Goal: Task Accomplishment & Management: Manage account settings

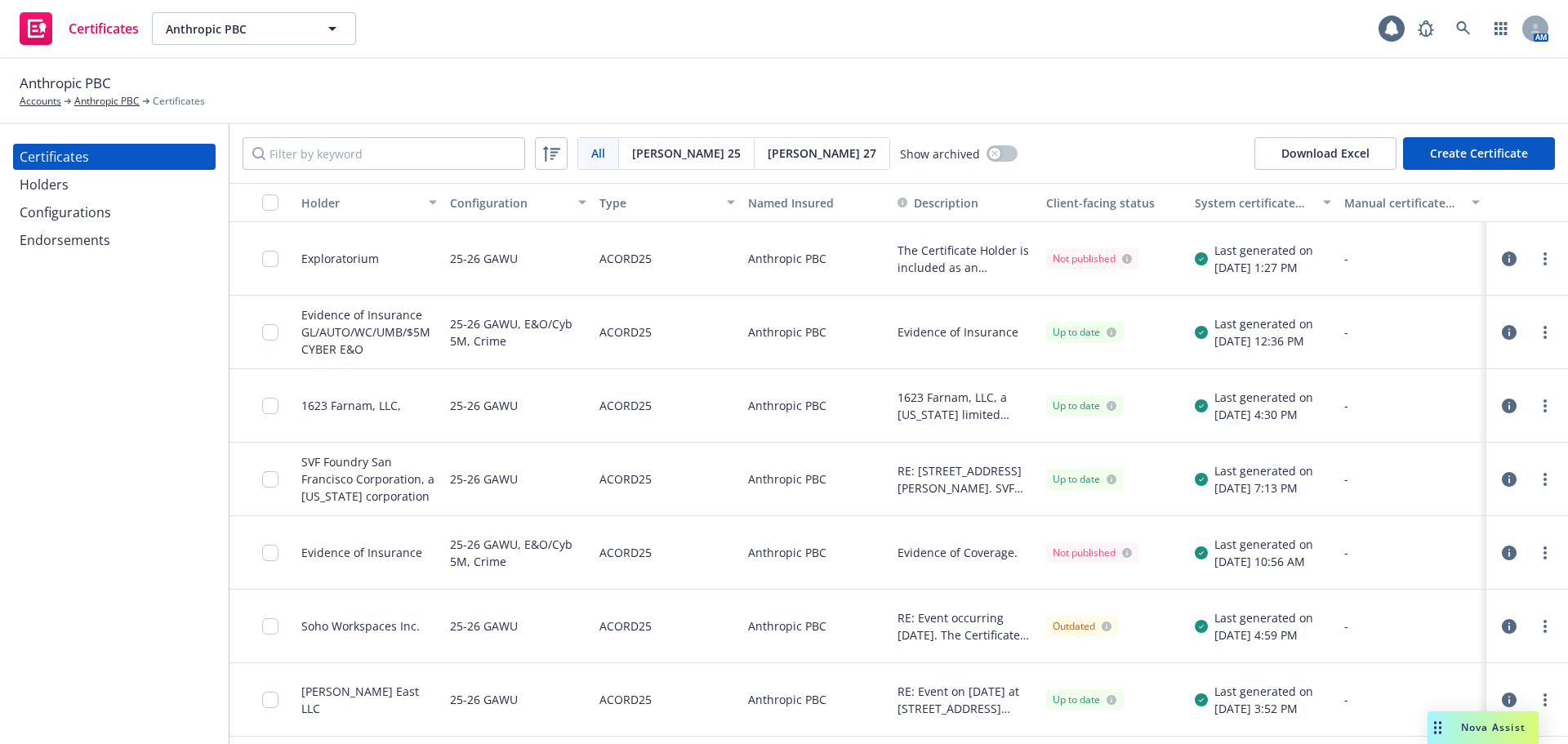
click at [1538, 259] on link "more" at bounding box center [1545, 258] width 19 height 19
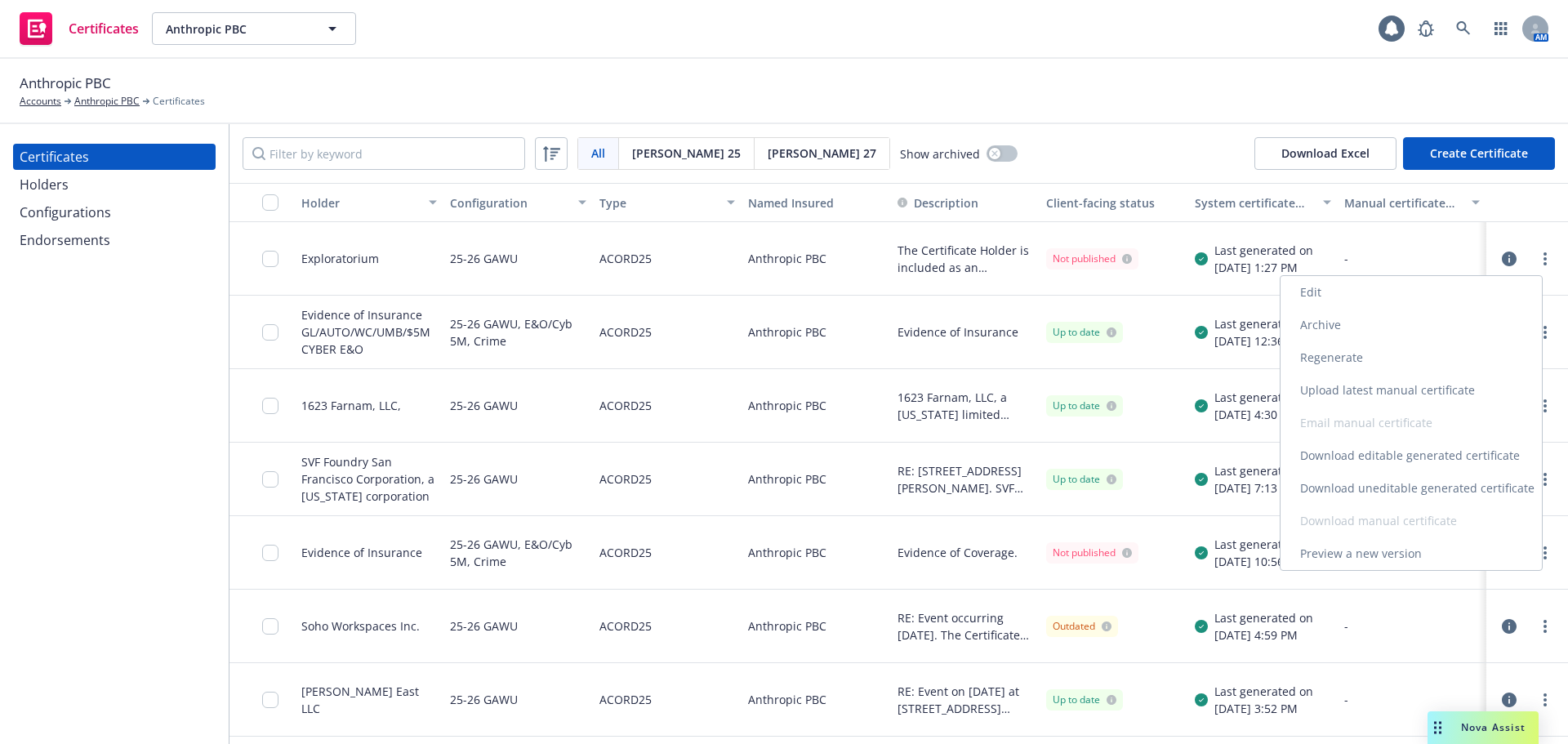
click at [1384, 487] on link "Download uneditable generated certificate" at bounding box center [1412, 488] width 262 height 33
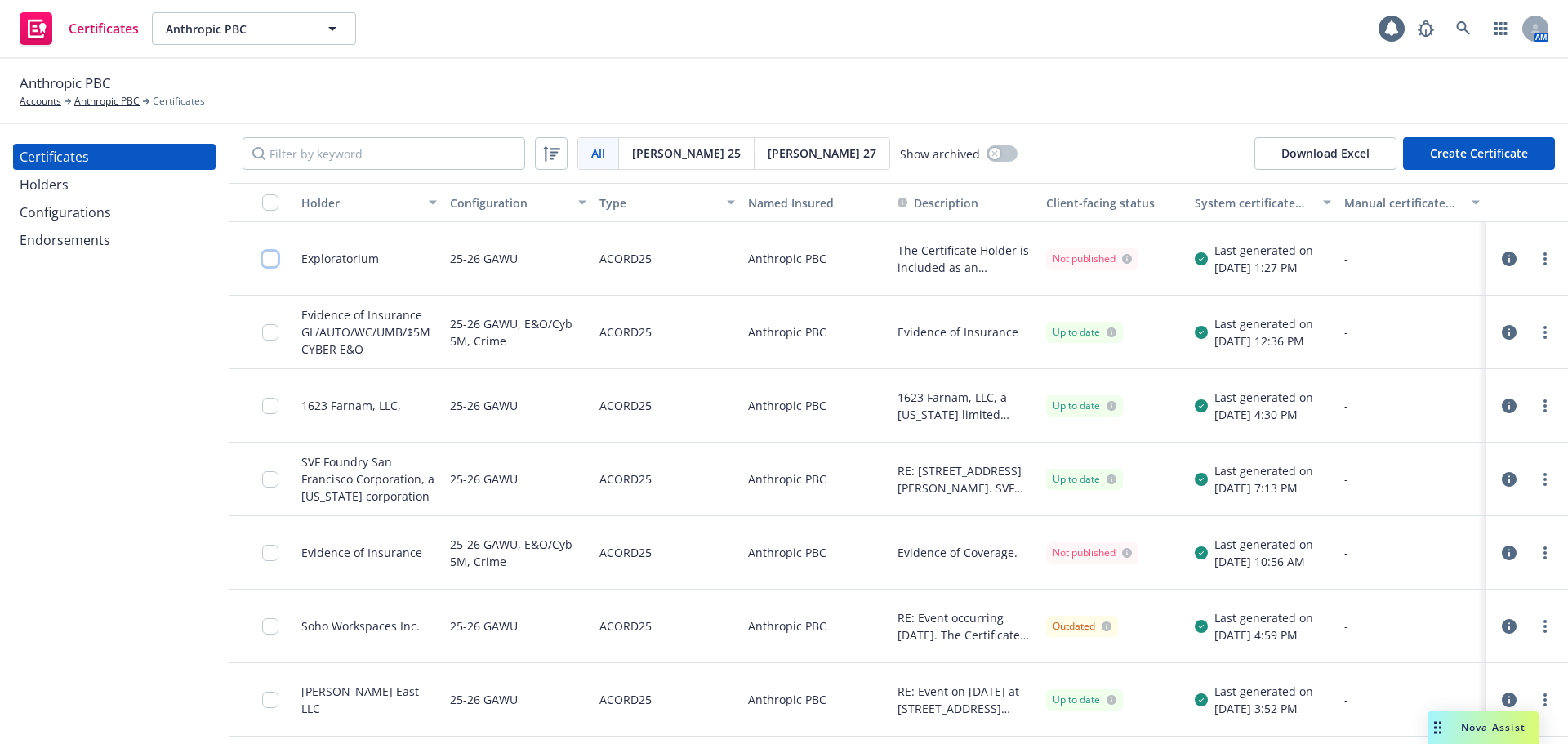
drag, startPoint x: 273, startPoint y: 256, endPoint x: 313, endPoint y: 361, distance: 112.4
click at [273, 256] on input "checkbox" at bounding box center [270, 258] width 16 height 16
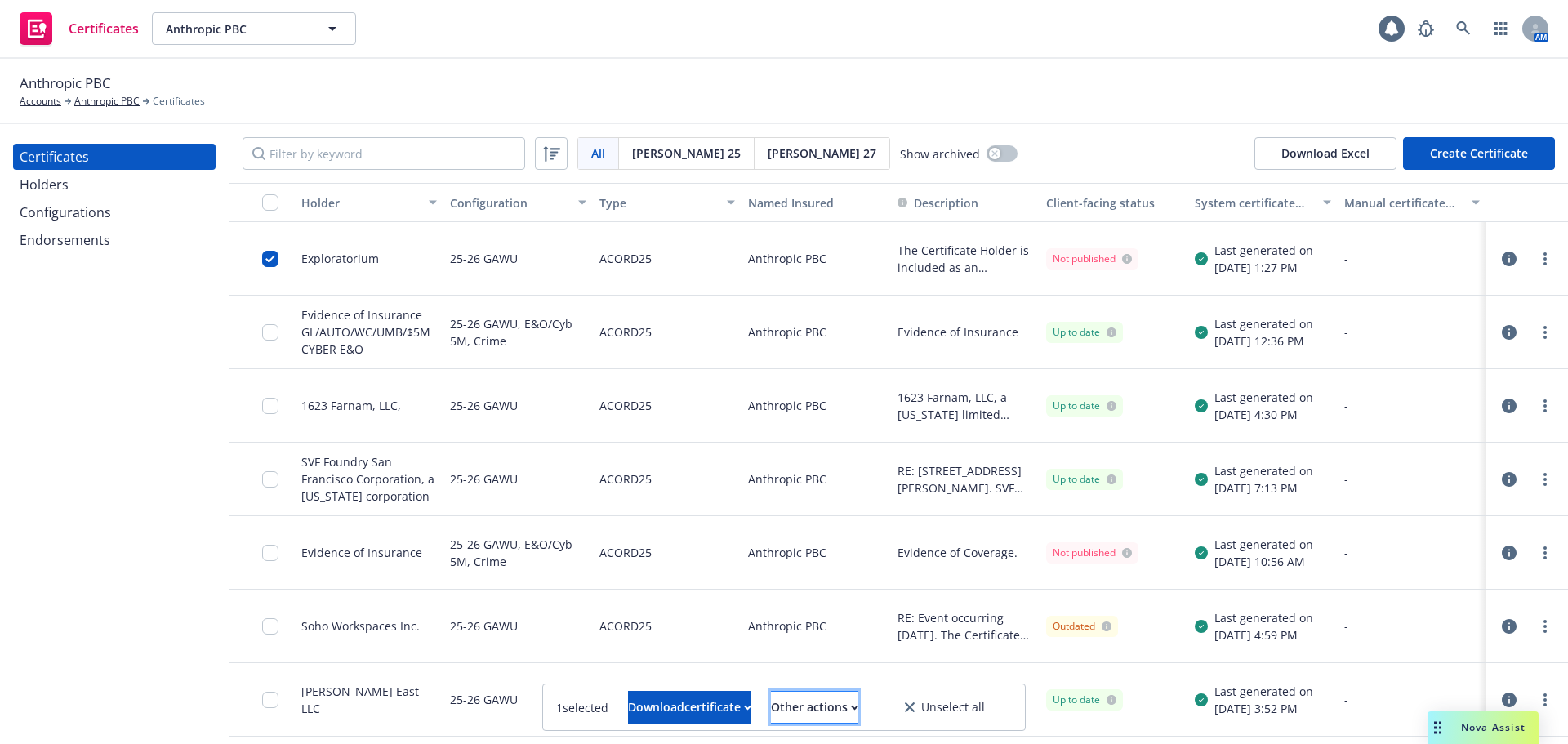
click at [840, 709] on div "Other actions" at bounding box center [815, 707] width 88 height 31
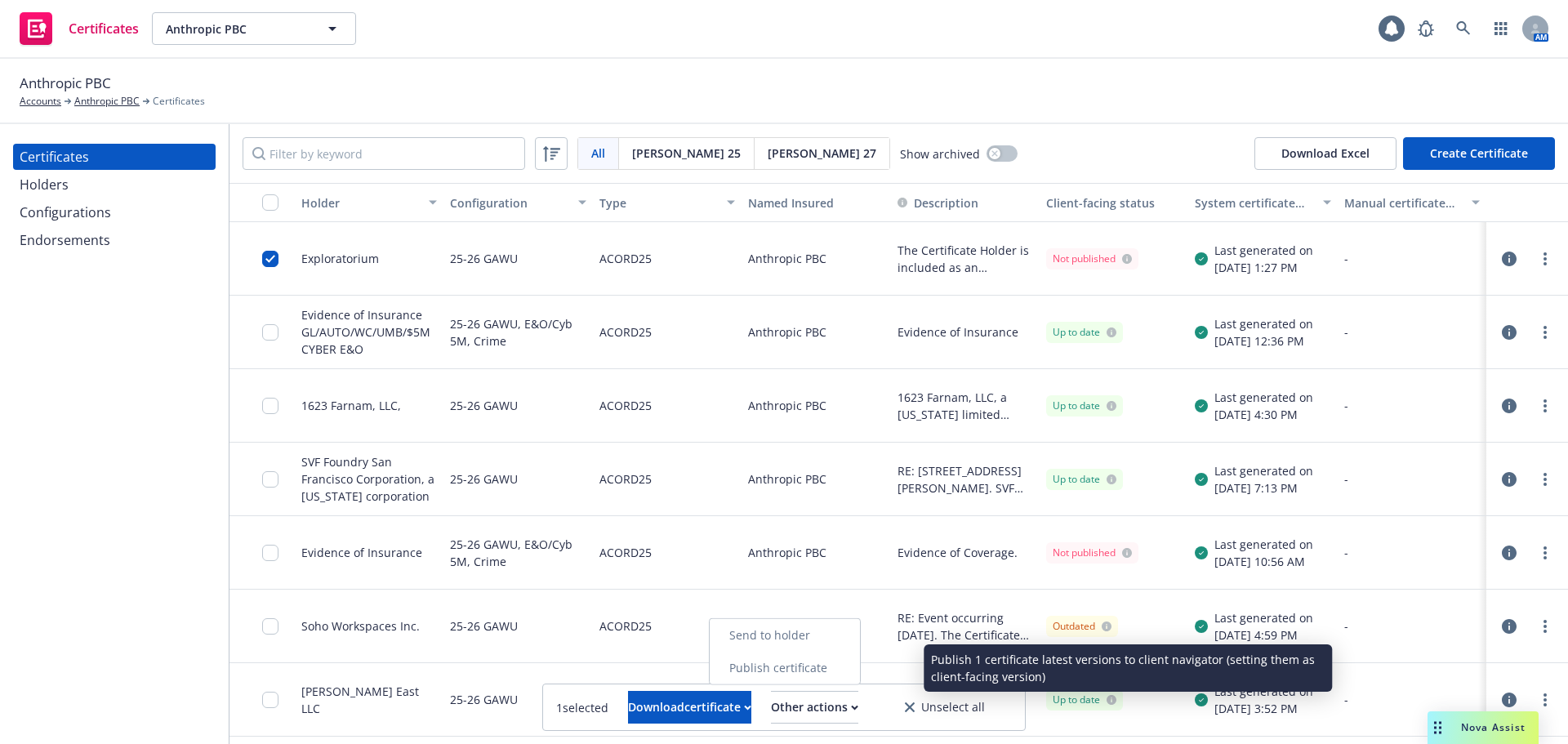
click at [840, 669] on link "Publish certificate" at bounding box center [785, 668] width 150 height 33
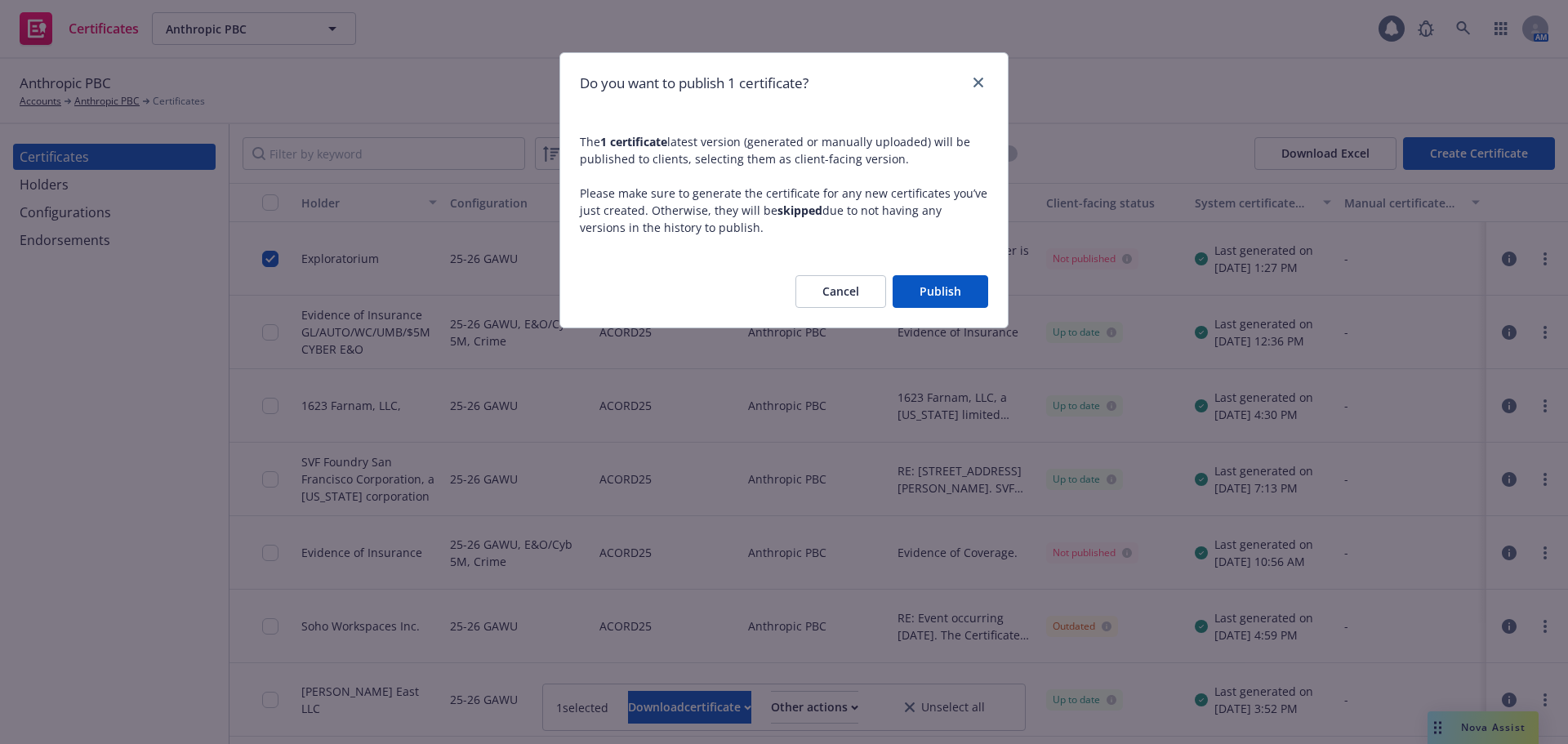
click at [942, 299] on button "Publish" at bounding box center [940, 291] width 95 height 33
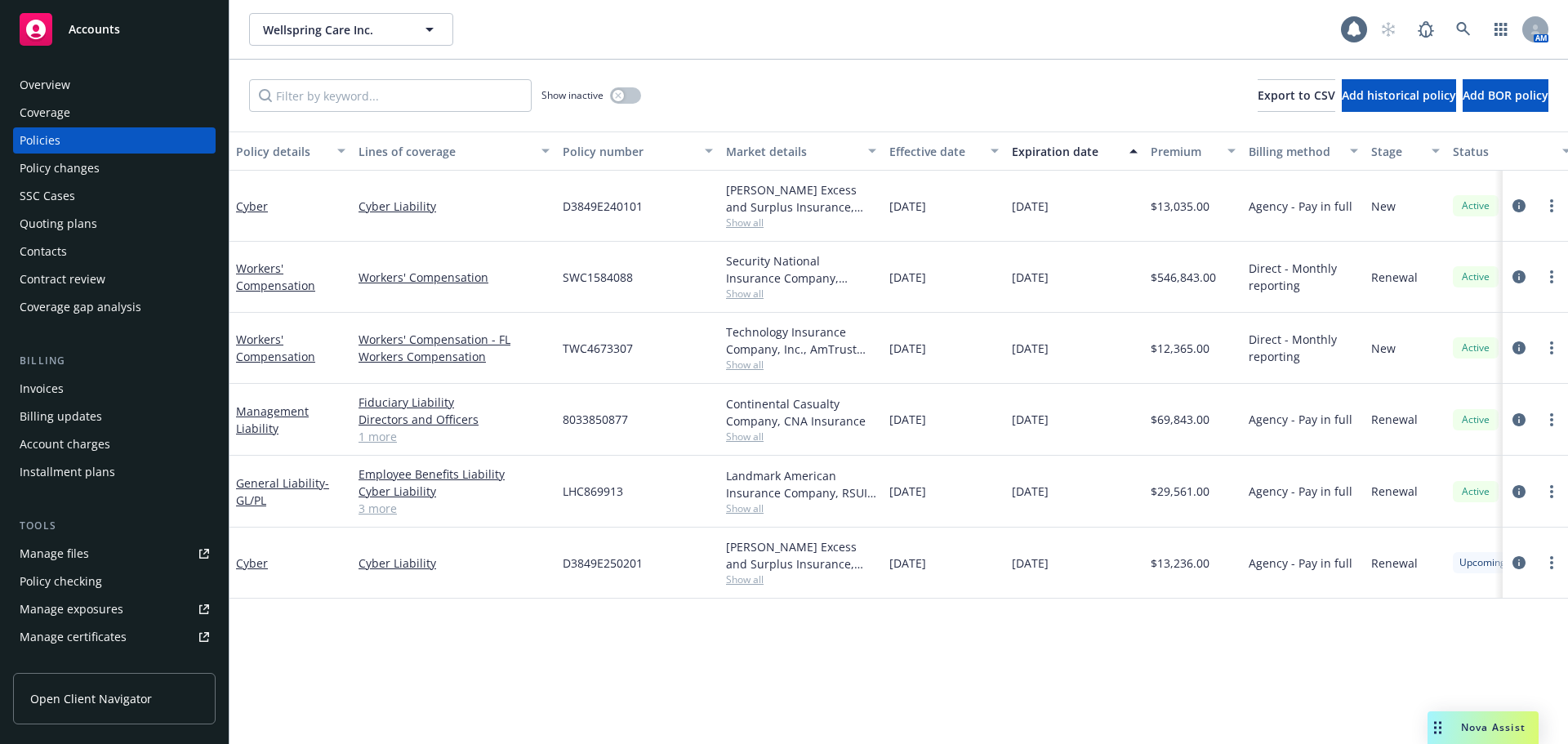
click at [106, 644] on div "Manage certificates" at bounding box center [73, 637] width 107 height 26
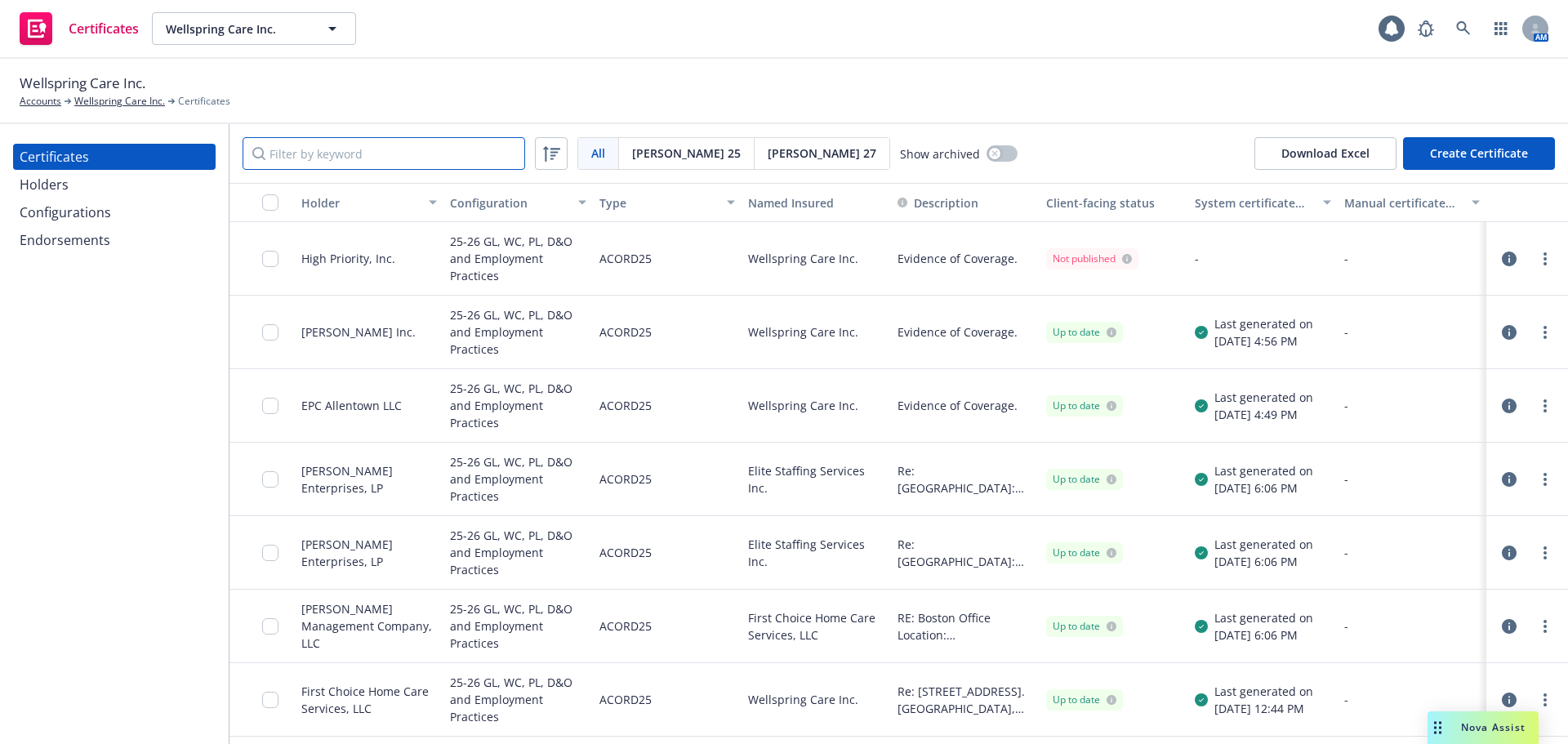
click at [438, 144] on input "Filter by keyword" at bounding box center [383, 154] width 283 height 33
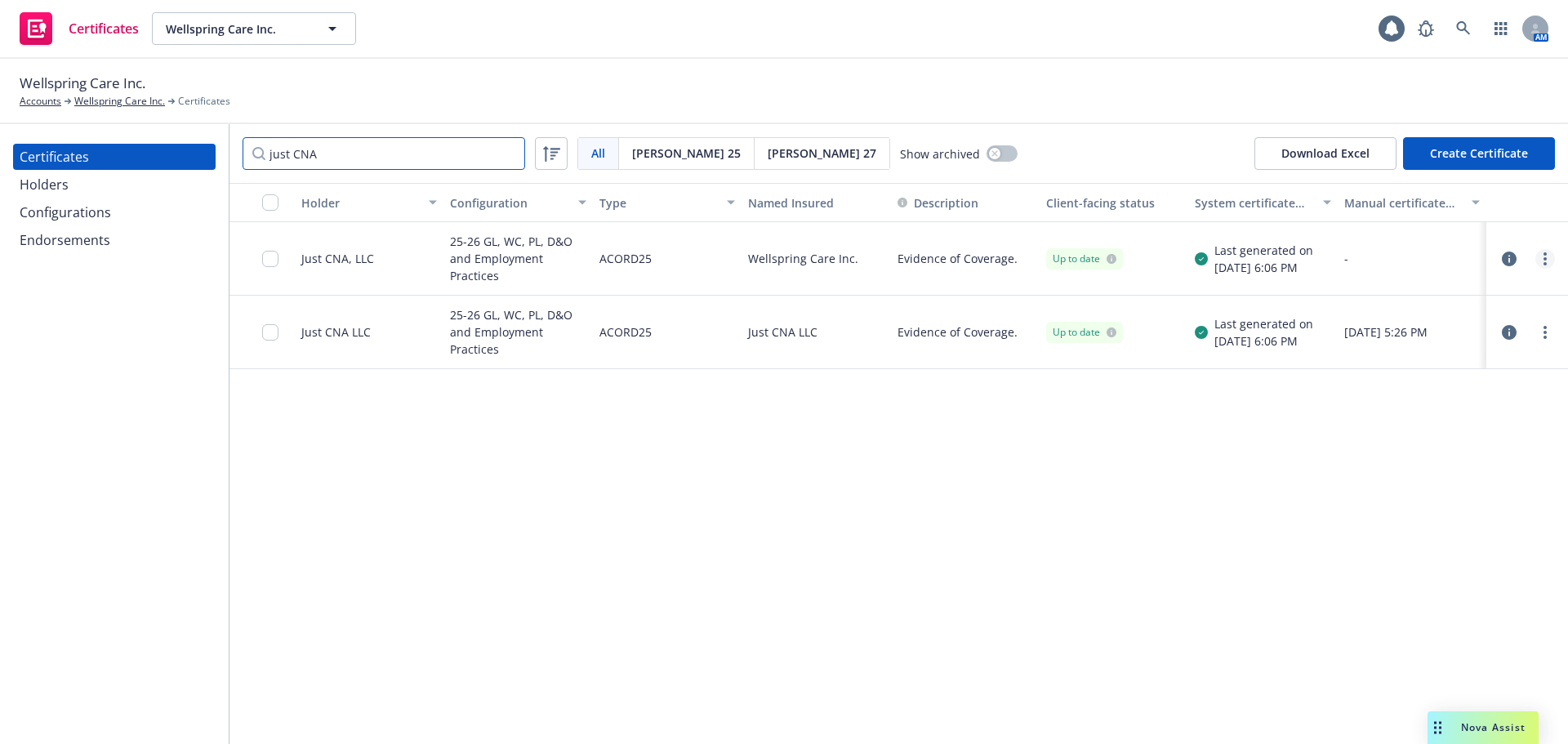
type input "just CNA"
click at [1540, 257] on link "more" at bounding box center [1545, 258] width 19 height 19
click at [1403, 546] on link "Preview a new version" at bounding box center [1424, 554] width 262 height 33
click at [1551, 327] on link "more" at bounding box center [1545, 332] width 19 height 19
click at [1453, 627] on link "Preview a new version" at bounding box center [1424, 627] width 262 height 33
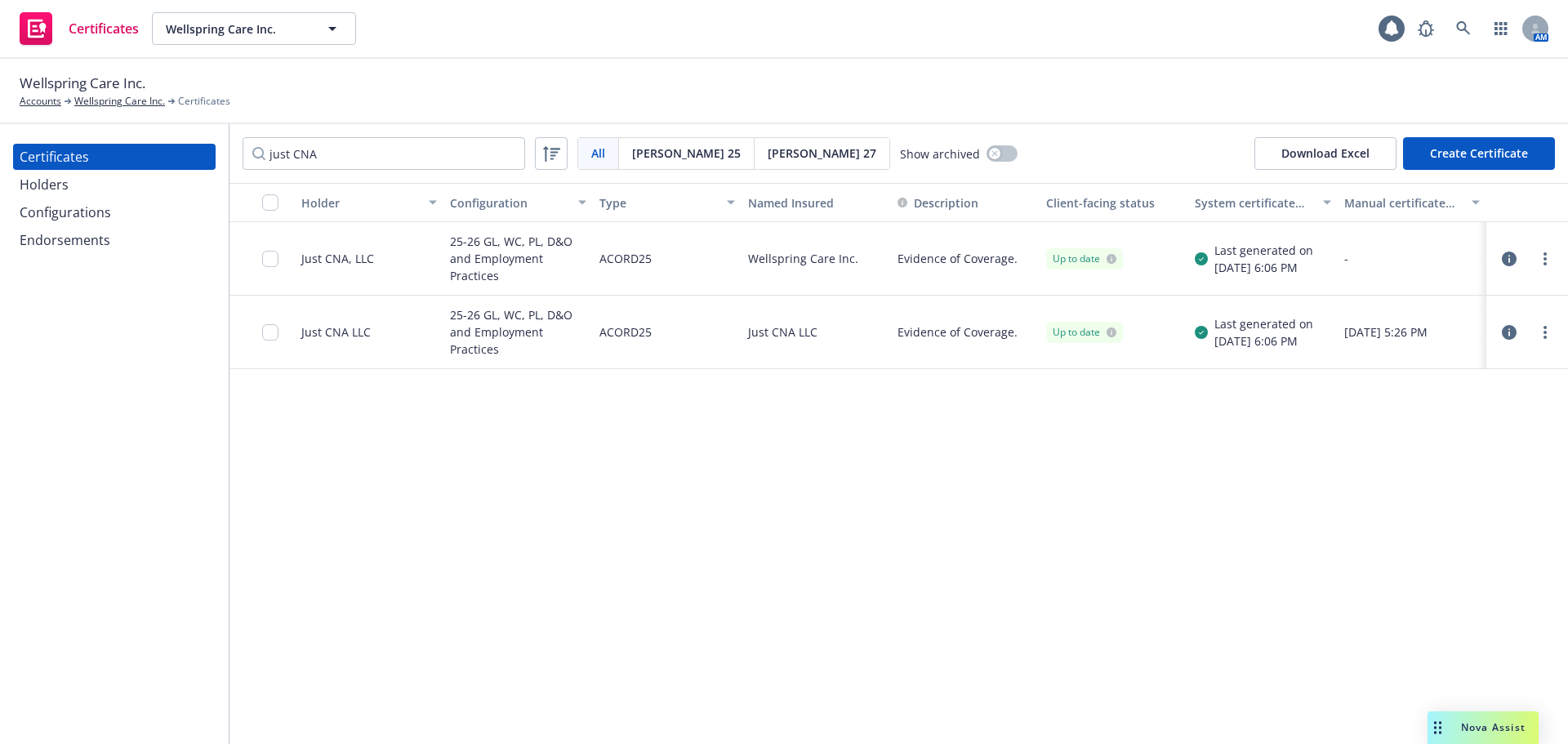
click at [87, 187] on div "Holders" at bounding box center [114, 184] width 189 height 26
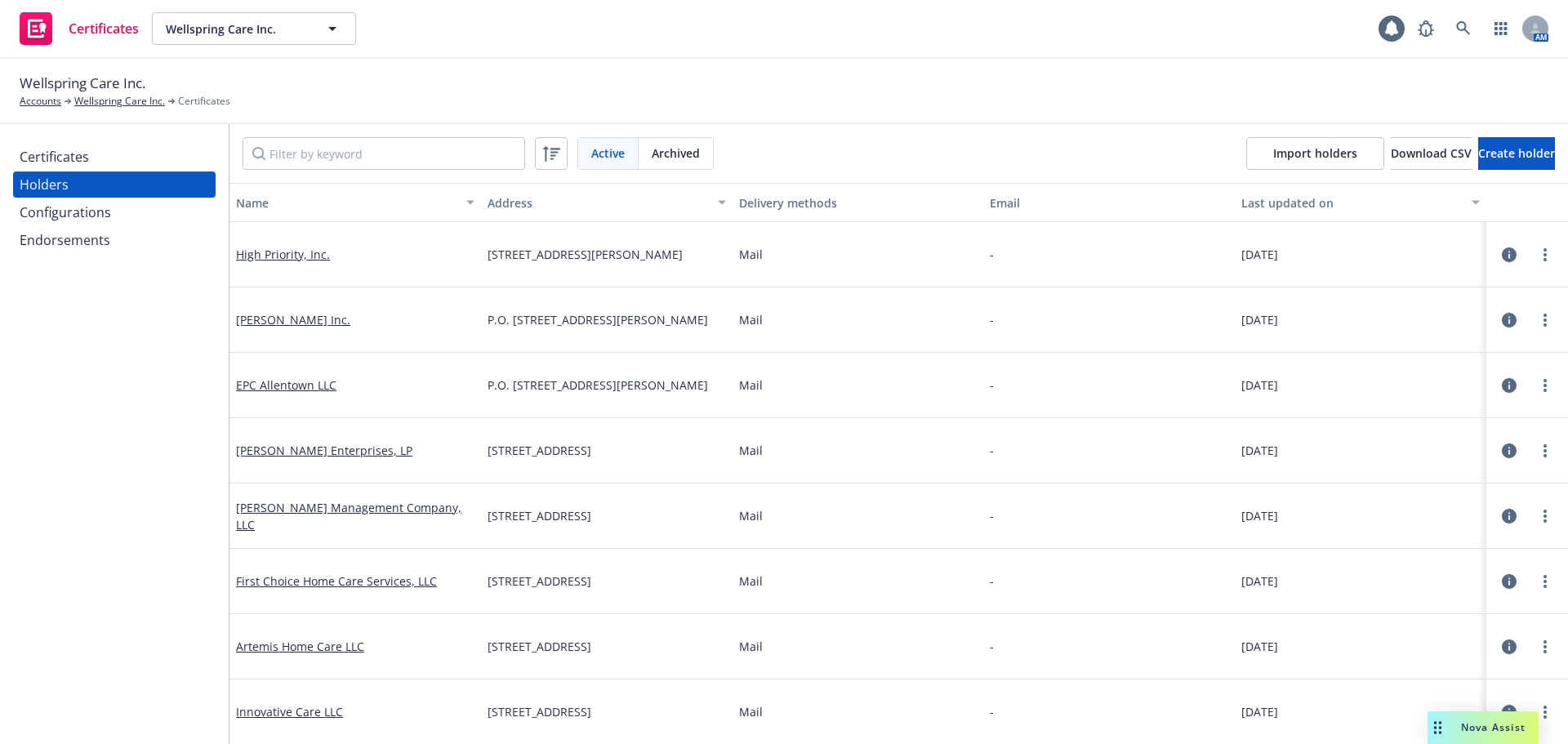
click at [342, 158] on input "Filter by keyword" at bounding box center [383, 154] width 283 height 33
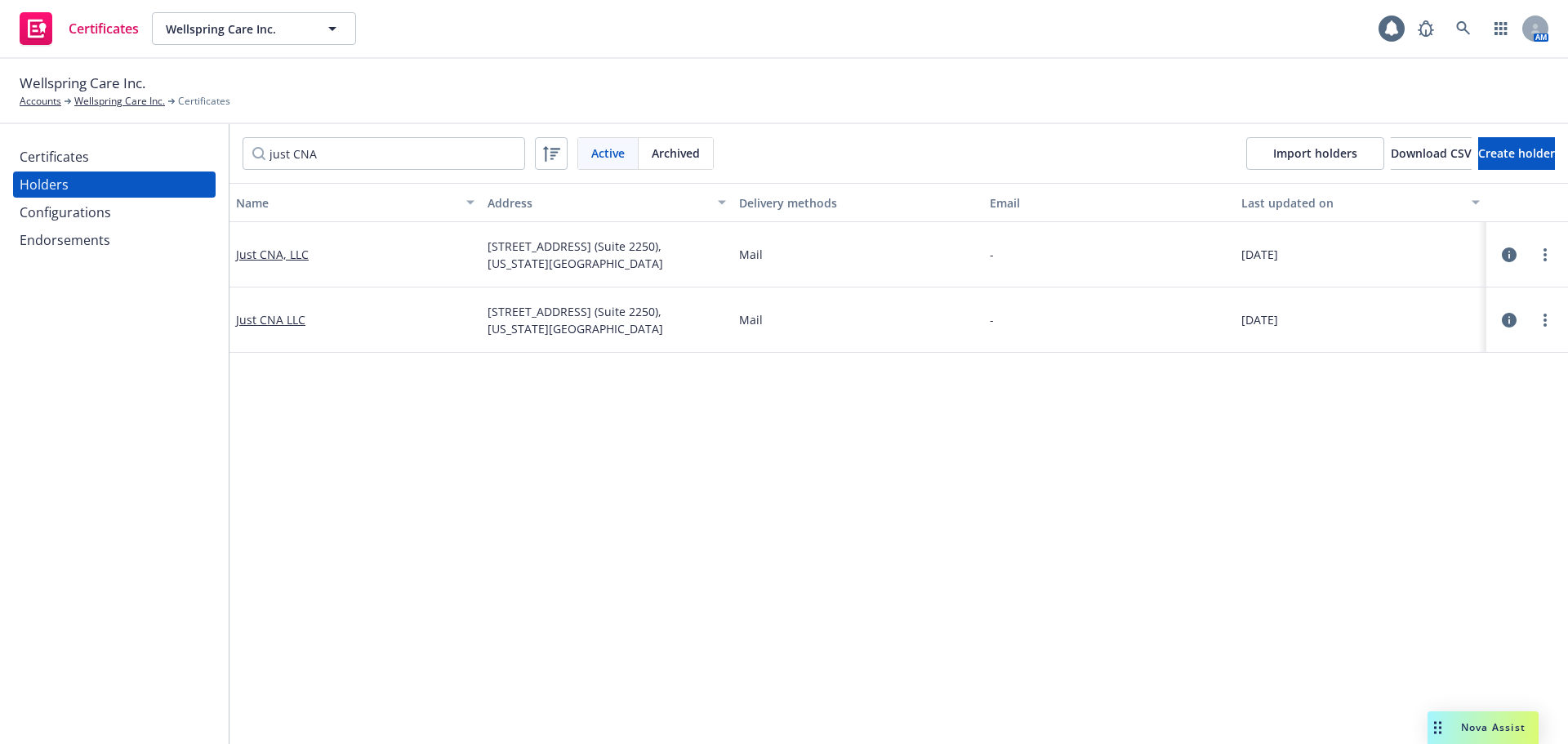
type input "just CNA"
click at [1503, 253] on icon "button" at bounding box center [1509, 254] width 14 height 14
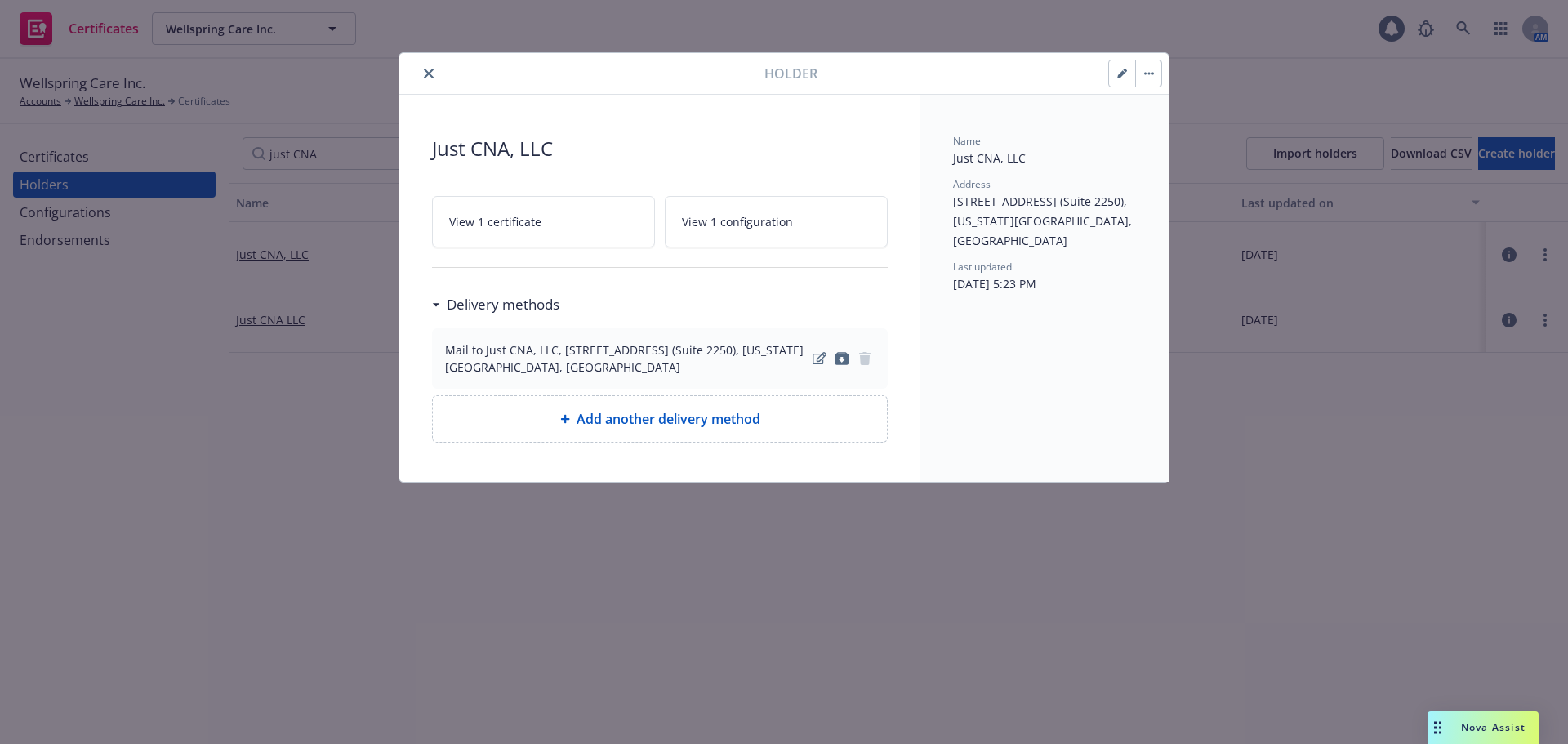
click at [607, 220] on link "View 1 certificate" at bounding box center [544, 221] width 223 height 52
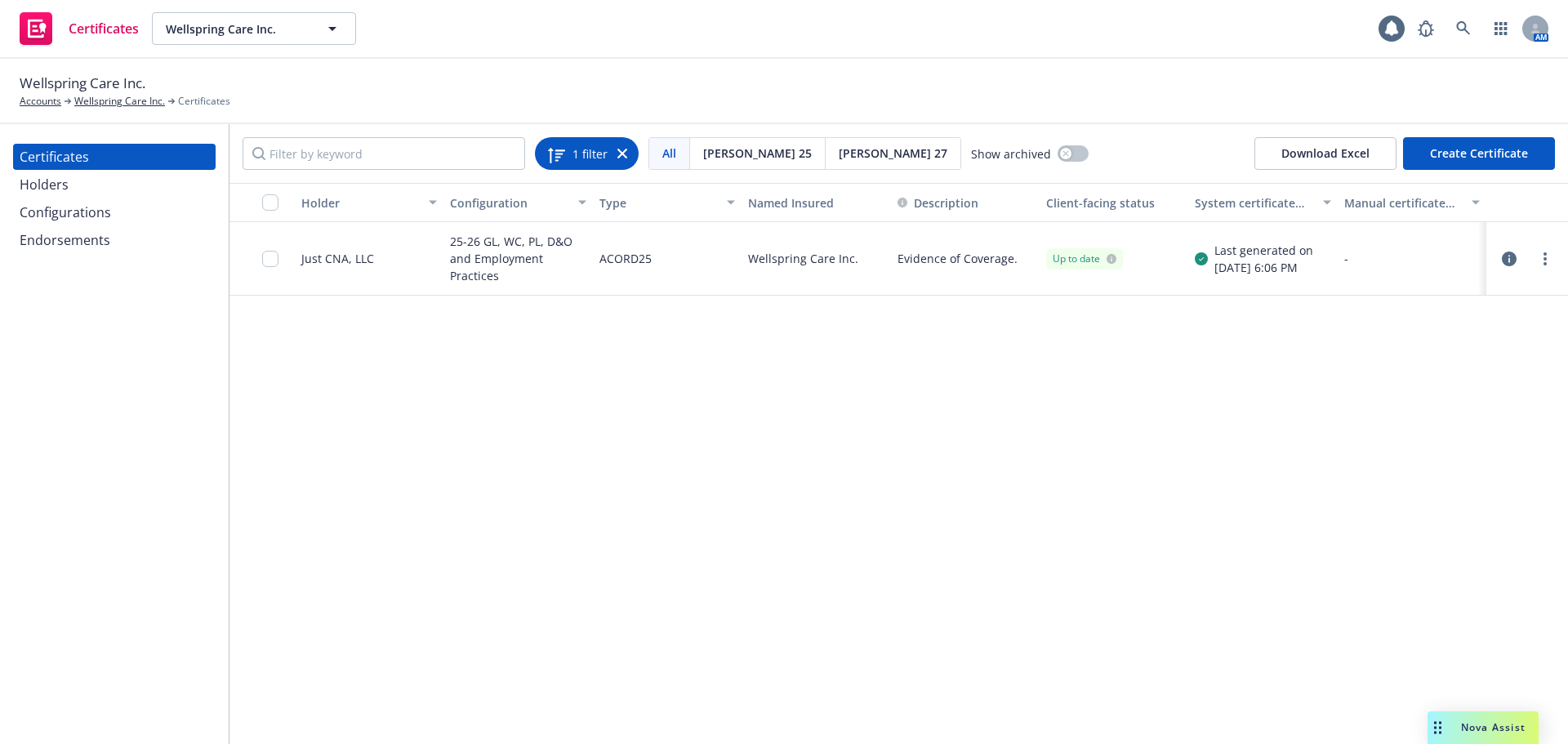
click at [629, 154] on div "1 filter" at bounding box center [587, 154] width 104 height 33
click at [622, 154] on icon at bounding box center [622, 154] width 10 height 10
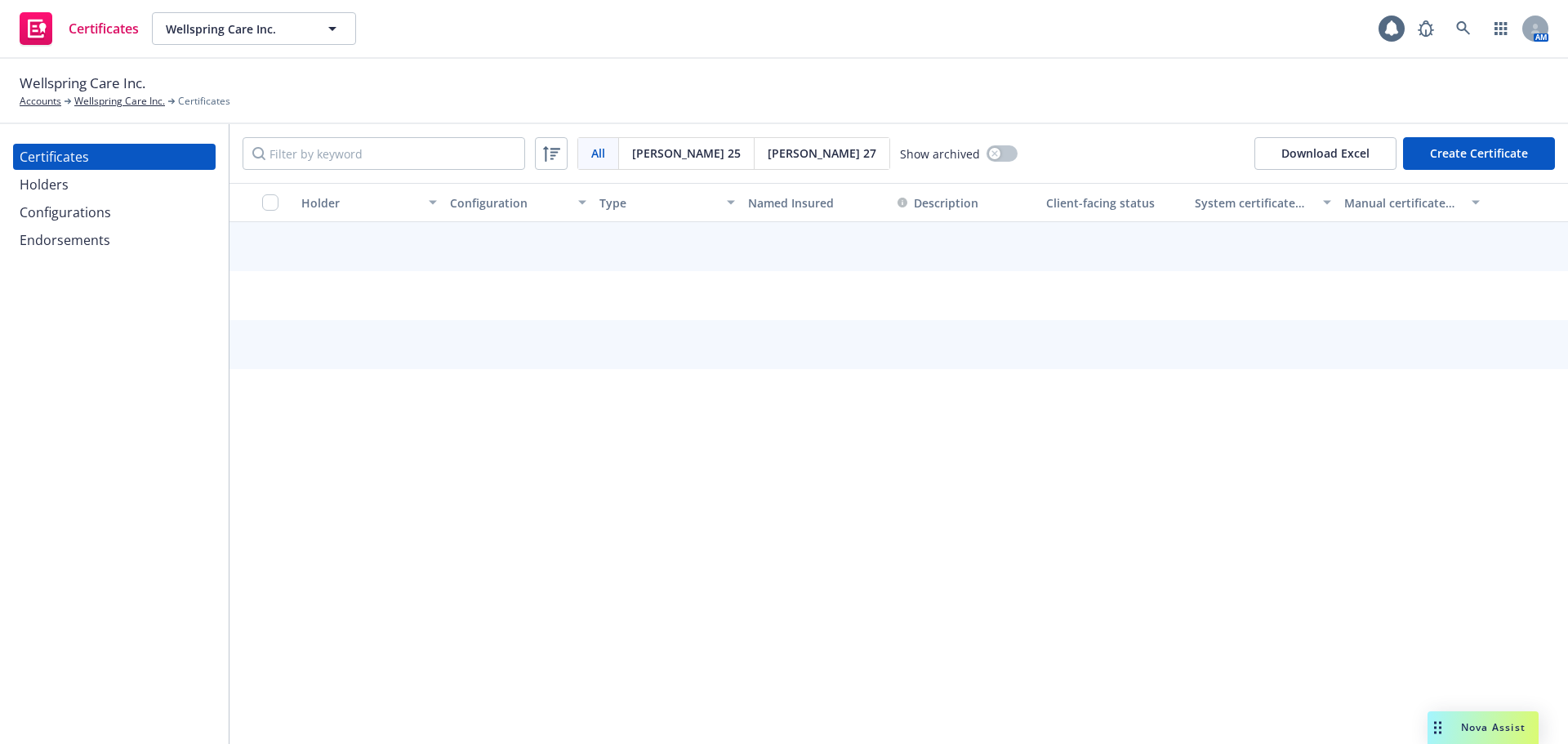
click at [103, 218] on div "Configurations" at bounding box center [65, 212] width 91 height 26
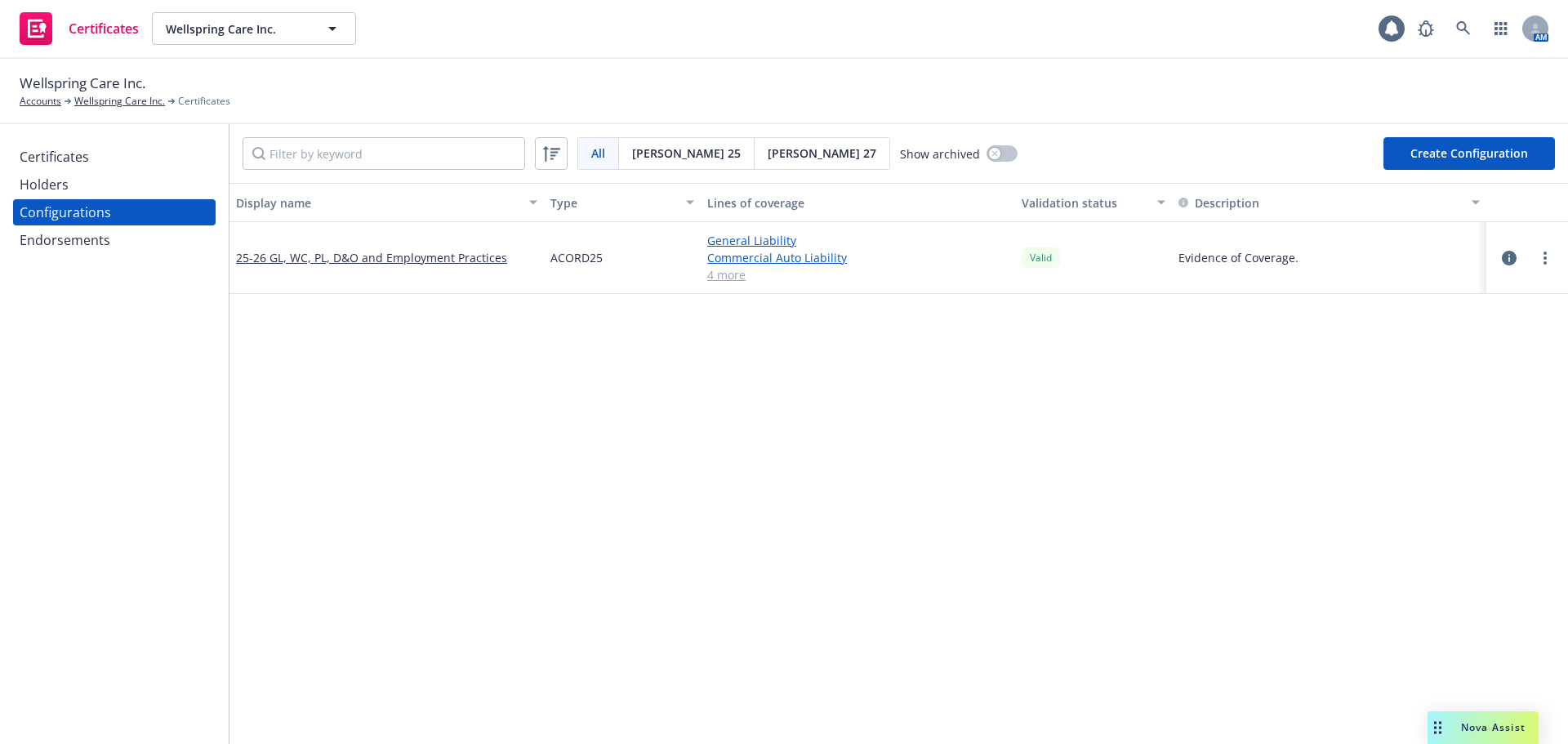
click at [87, 187] on div "Holders" at bounding box center [114, 184] width 189 height 26
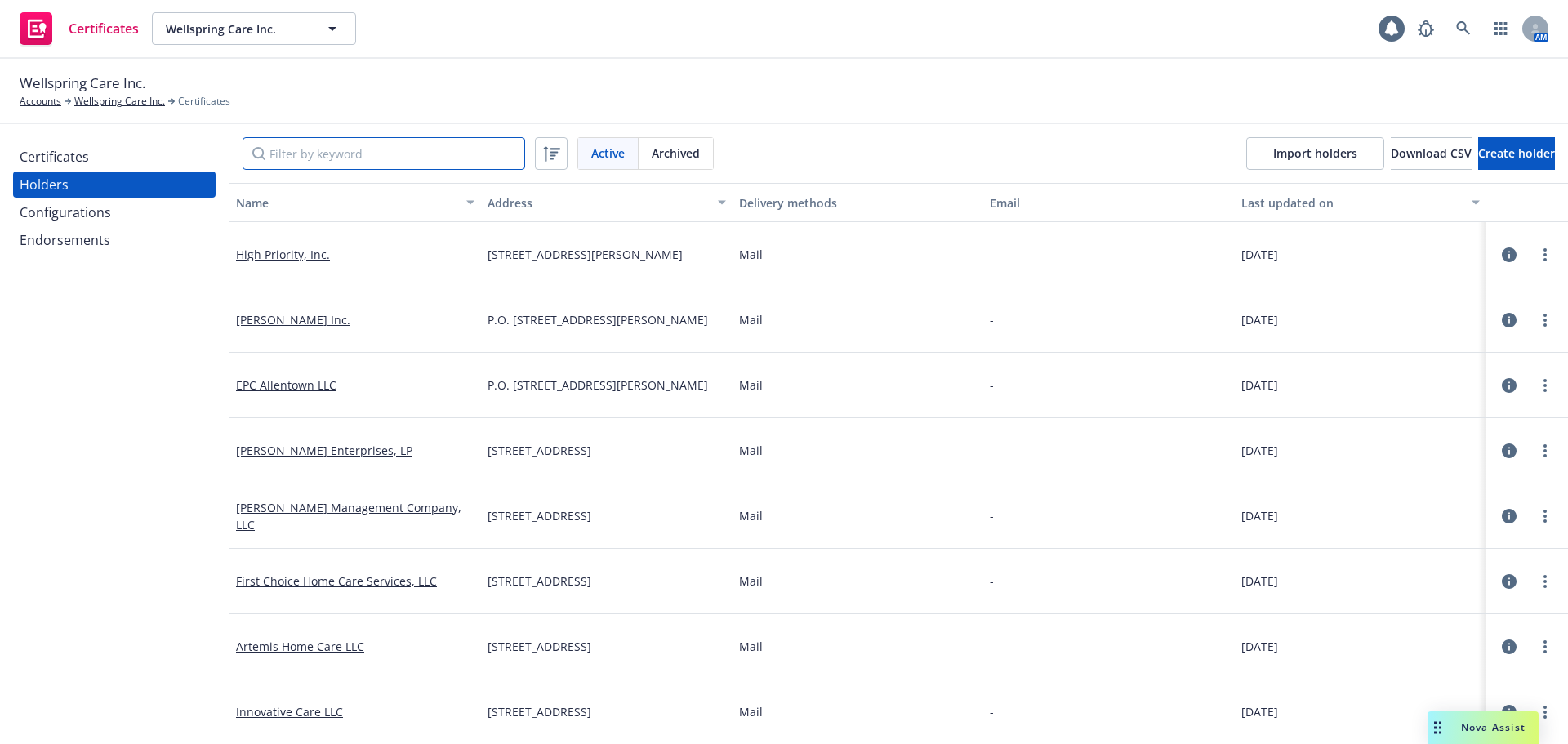
click at [387, 144] on input "Filter by keyword" at bounding box center [383, 154] width 283 height 33
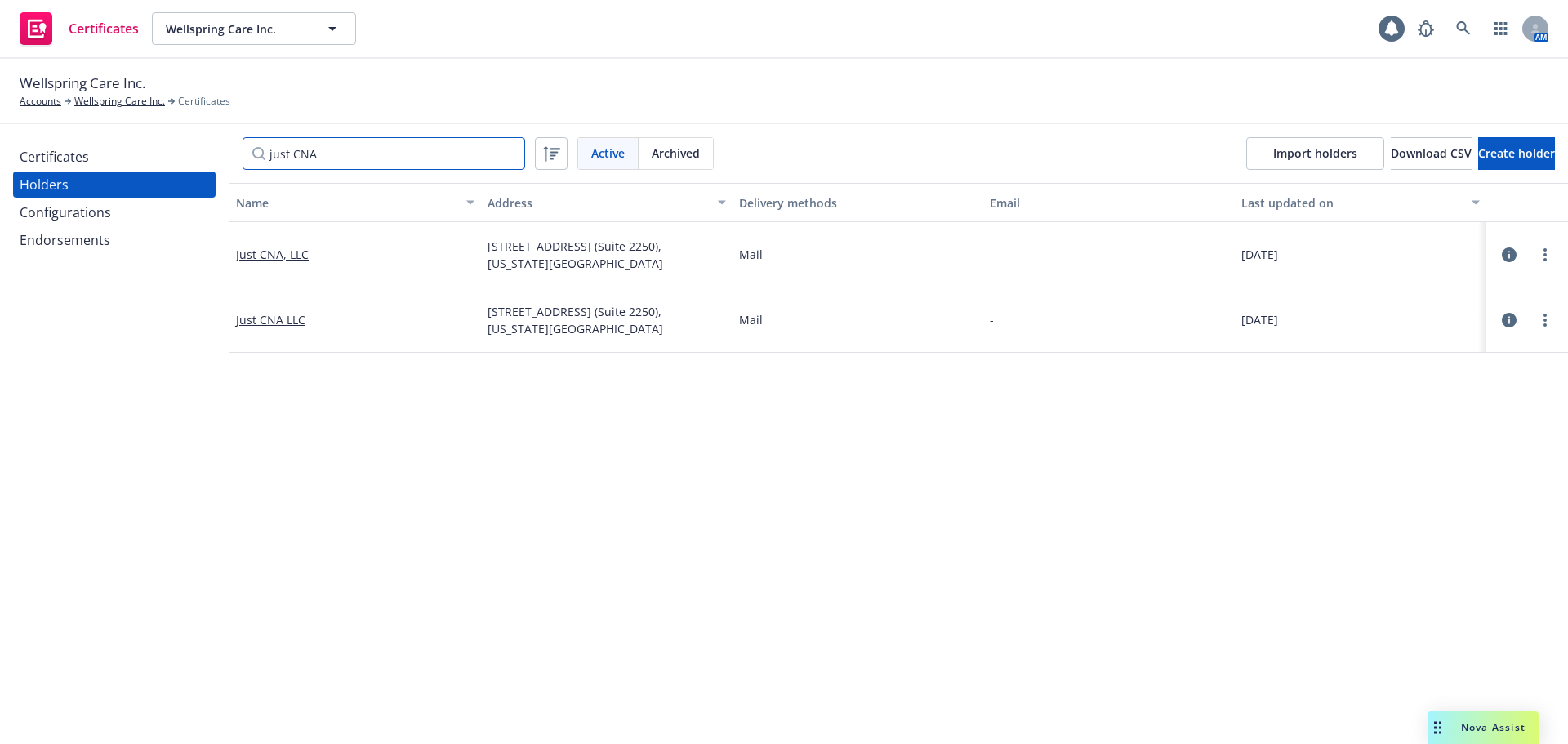
type input "just CNA"
click at [1502, 324] on icon "button" at bounding box center [1509, 319] width 14 height 14
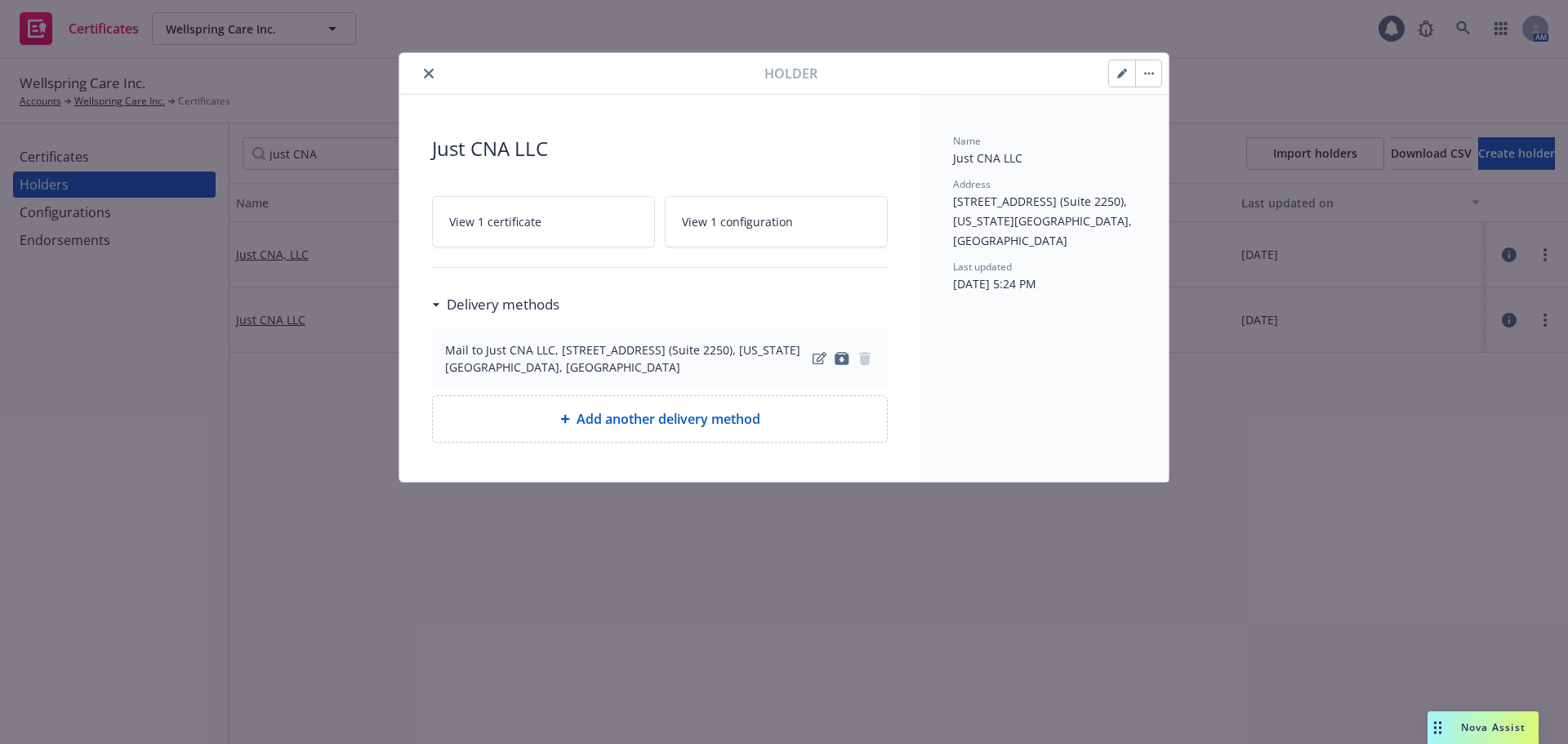
click at [489, 227] on span "View 1 certificate" at bounding box center [495, 221] width 92 height 17
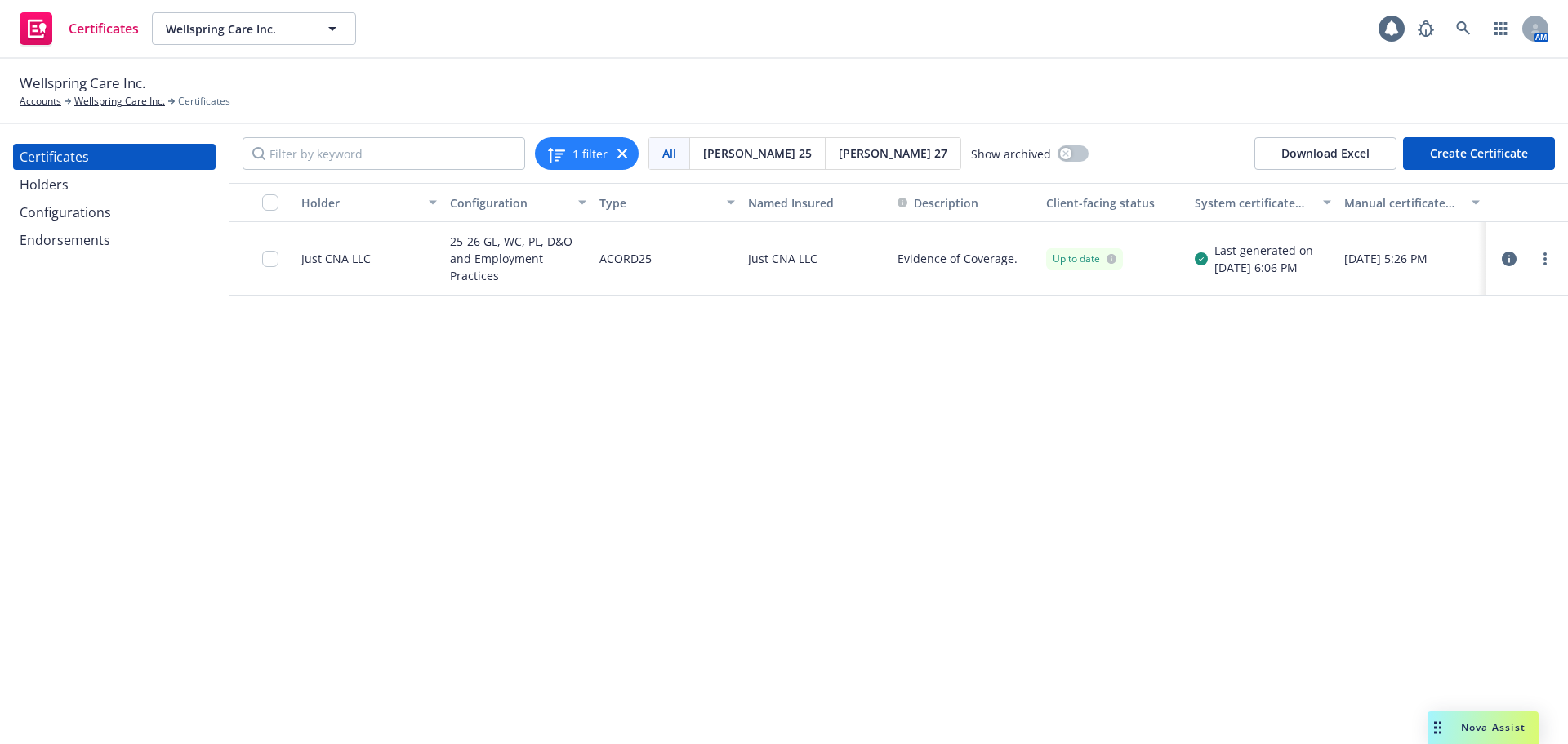
click at [1516, 259] on icon "button" at bounding box center [1509, 258] width 14 height 14
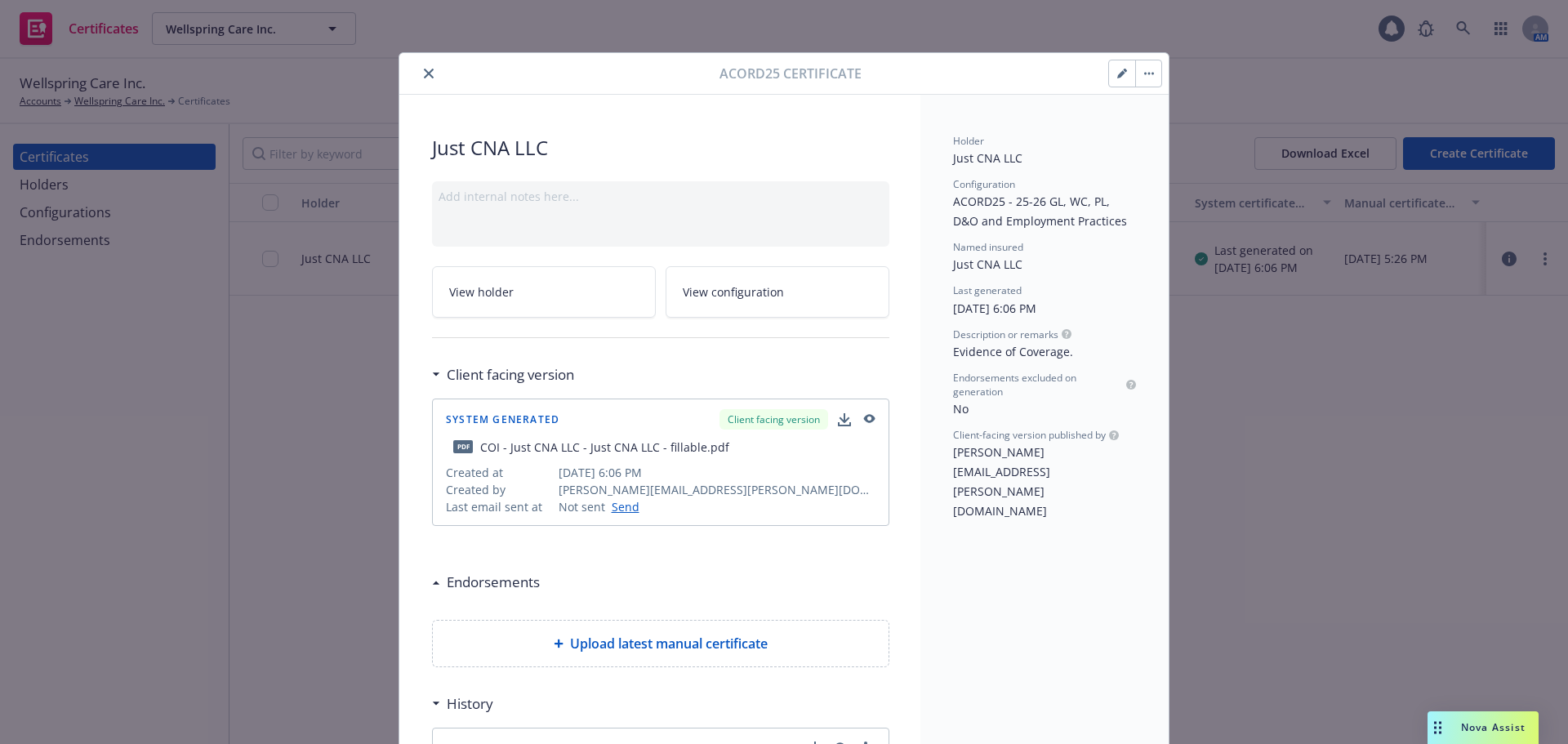
click at [562, 284] on link "View holder" at bounding box center [544, 291] width 224 height 52
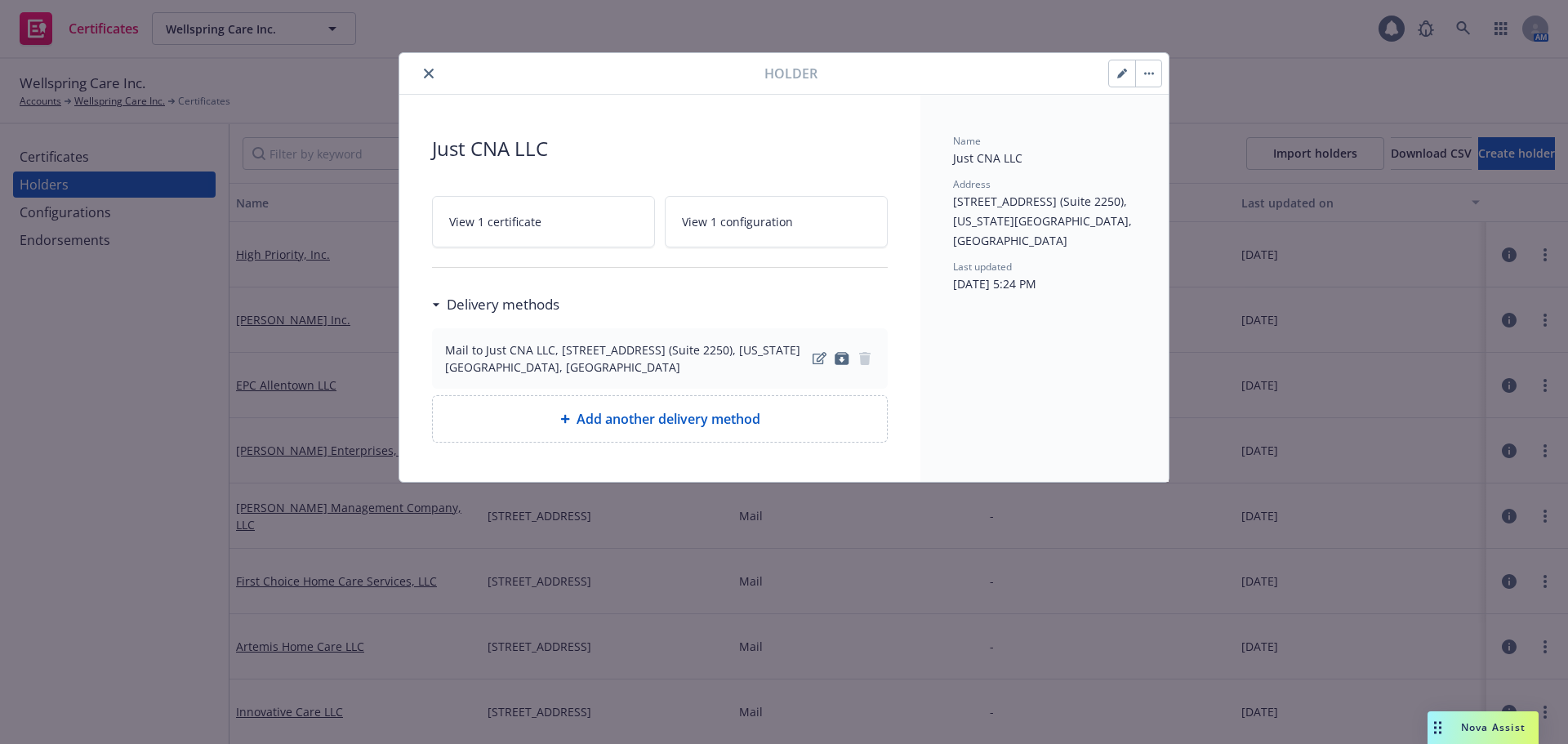
click at [1132, 70] on button "button" at bounding box center [1122, 73] width 26 height 26
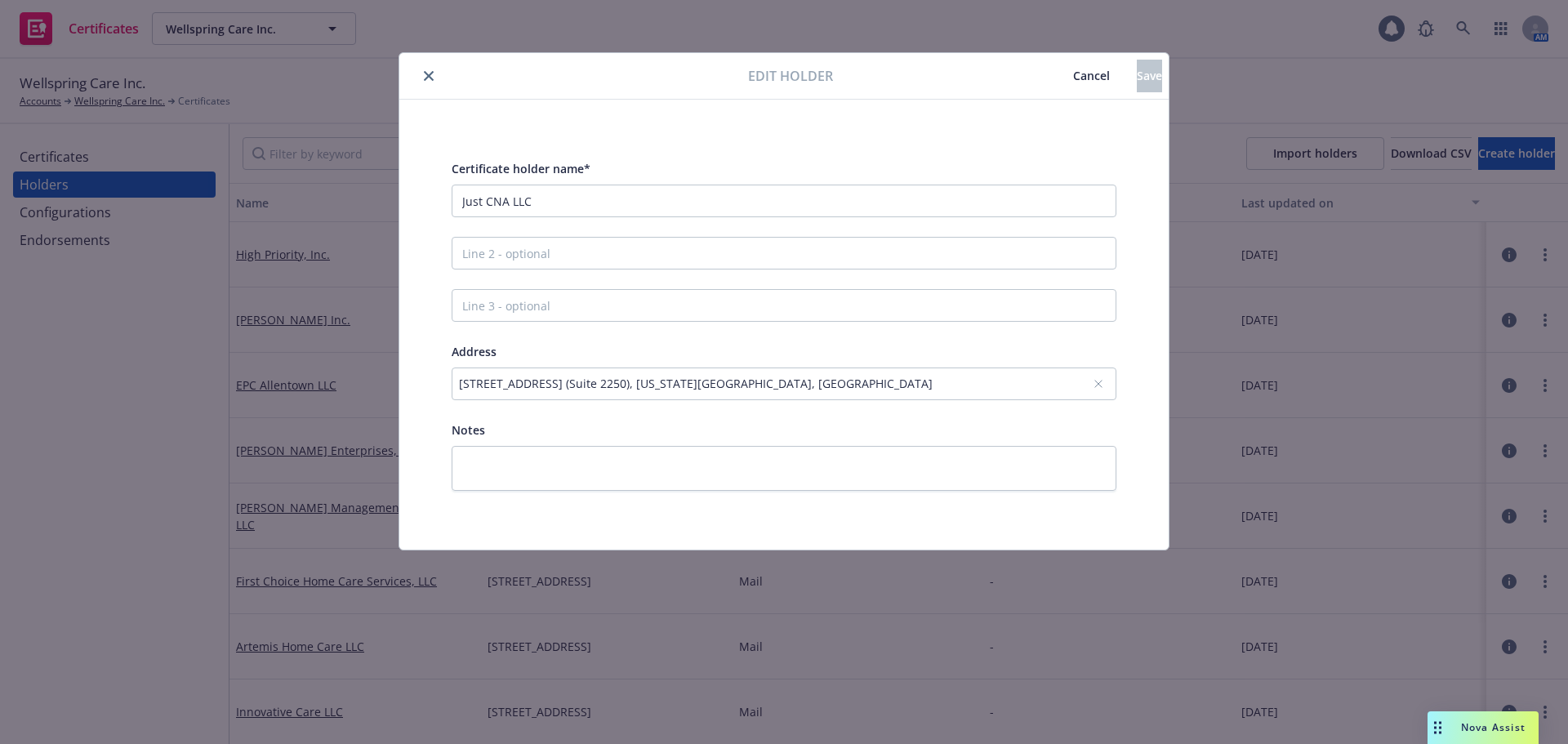
click at [878, 388] on div "5265 N. Academy Blvd. (Suite 2250), Colorado Springs, CO, 80918, USA" at bounding box center [784, 383] width 665 height 33
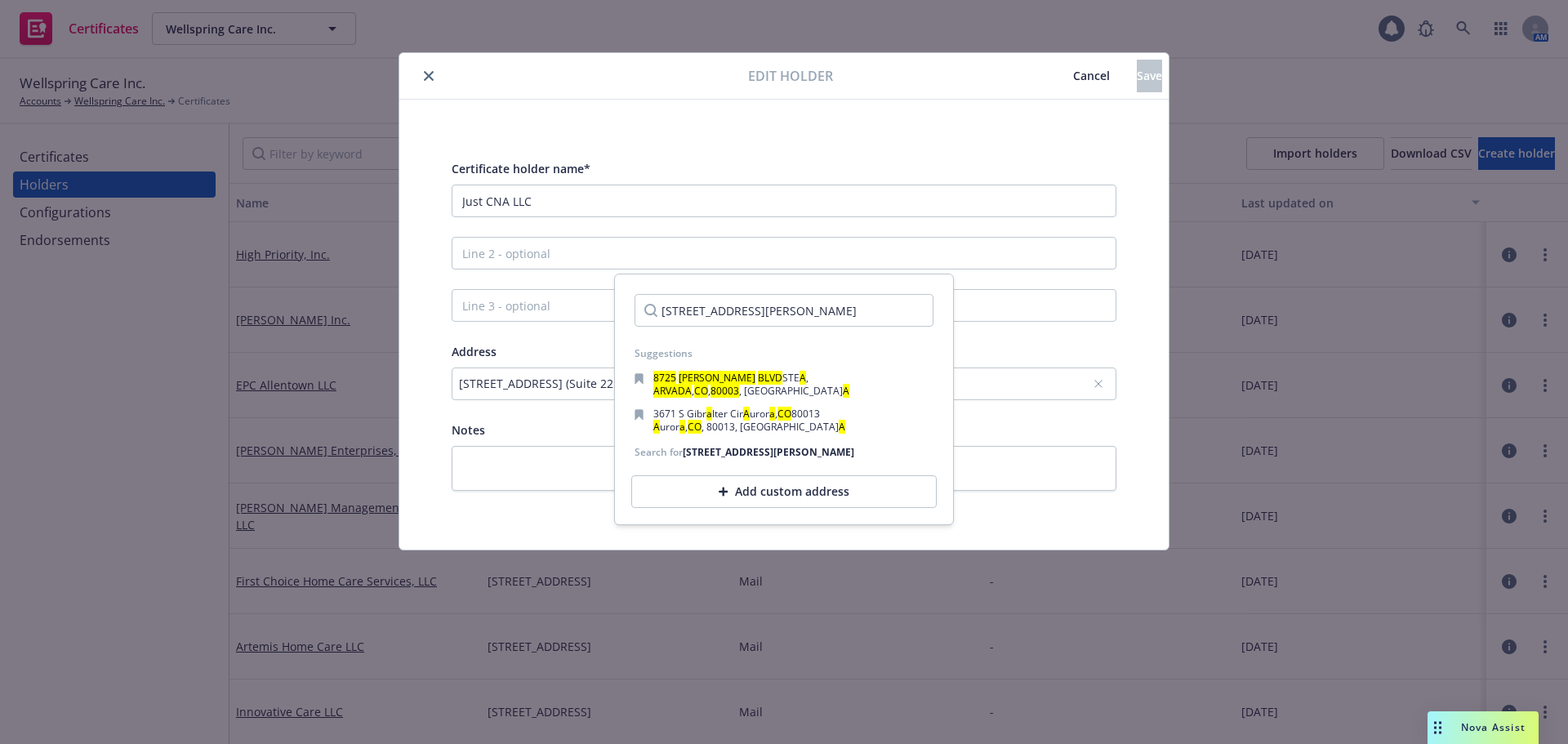
scroll to position [0, 13]
type input "8725 Wadsworth Blvd Suite A Arvada CO 80003"
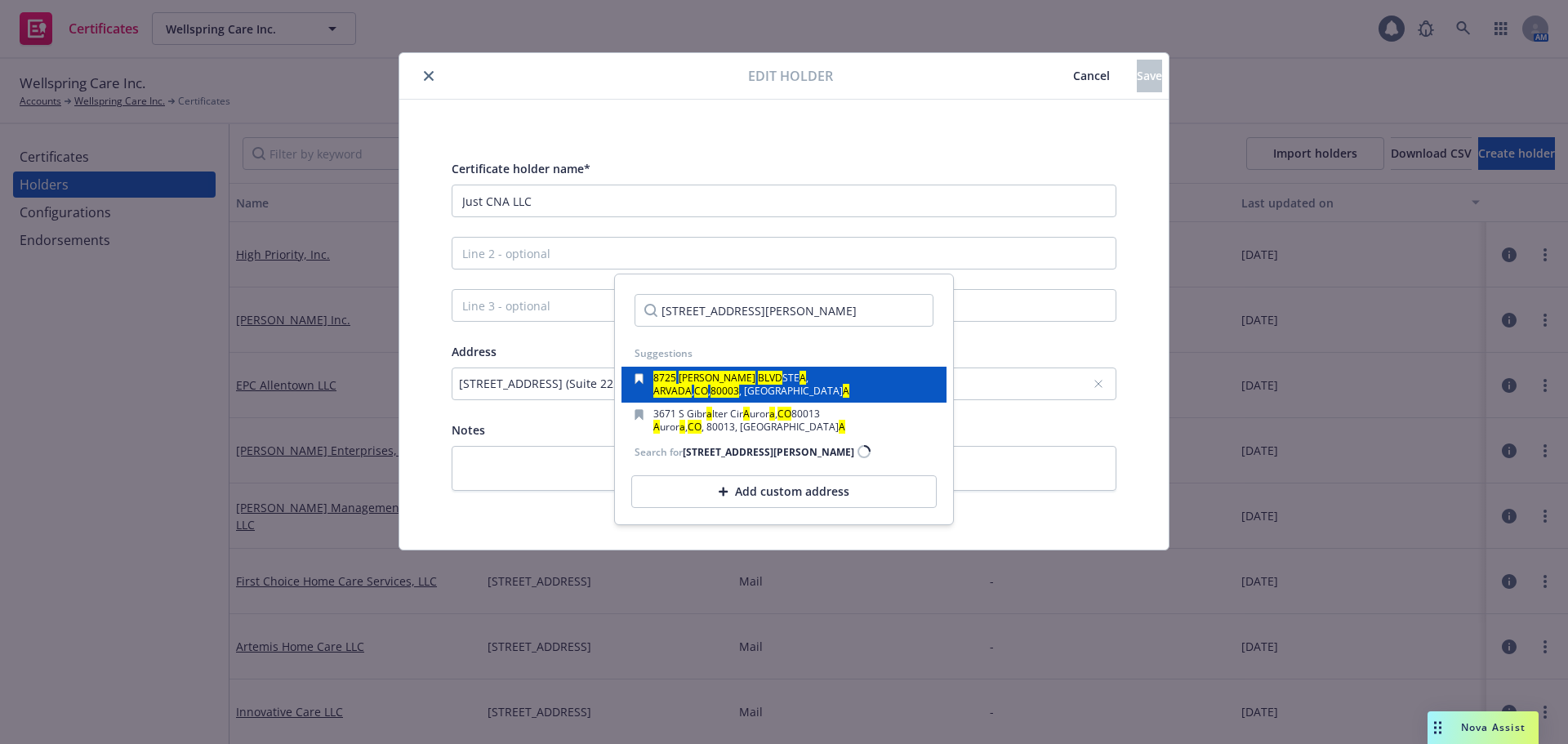
click at [878, 388] on div "8725 WADSWORTH BLVD STE A , ARVADA , CO , 80003 , US A" at bounding box center [784, 384] width 299 height 23
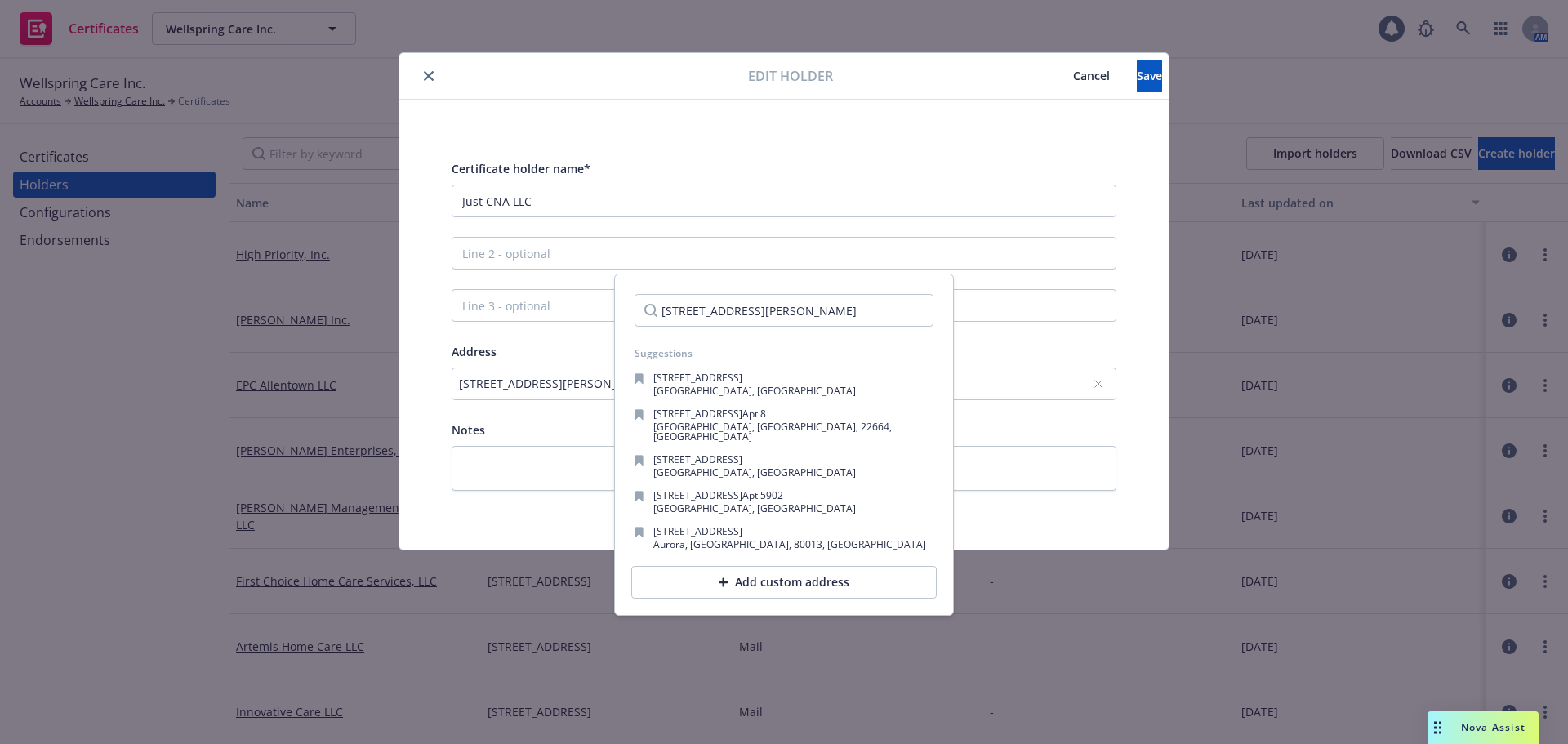
scroll to position [0, 0]
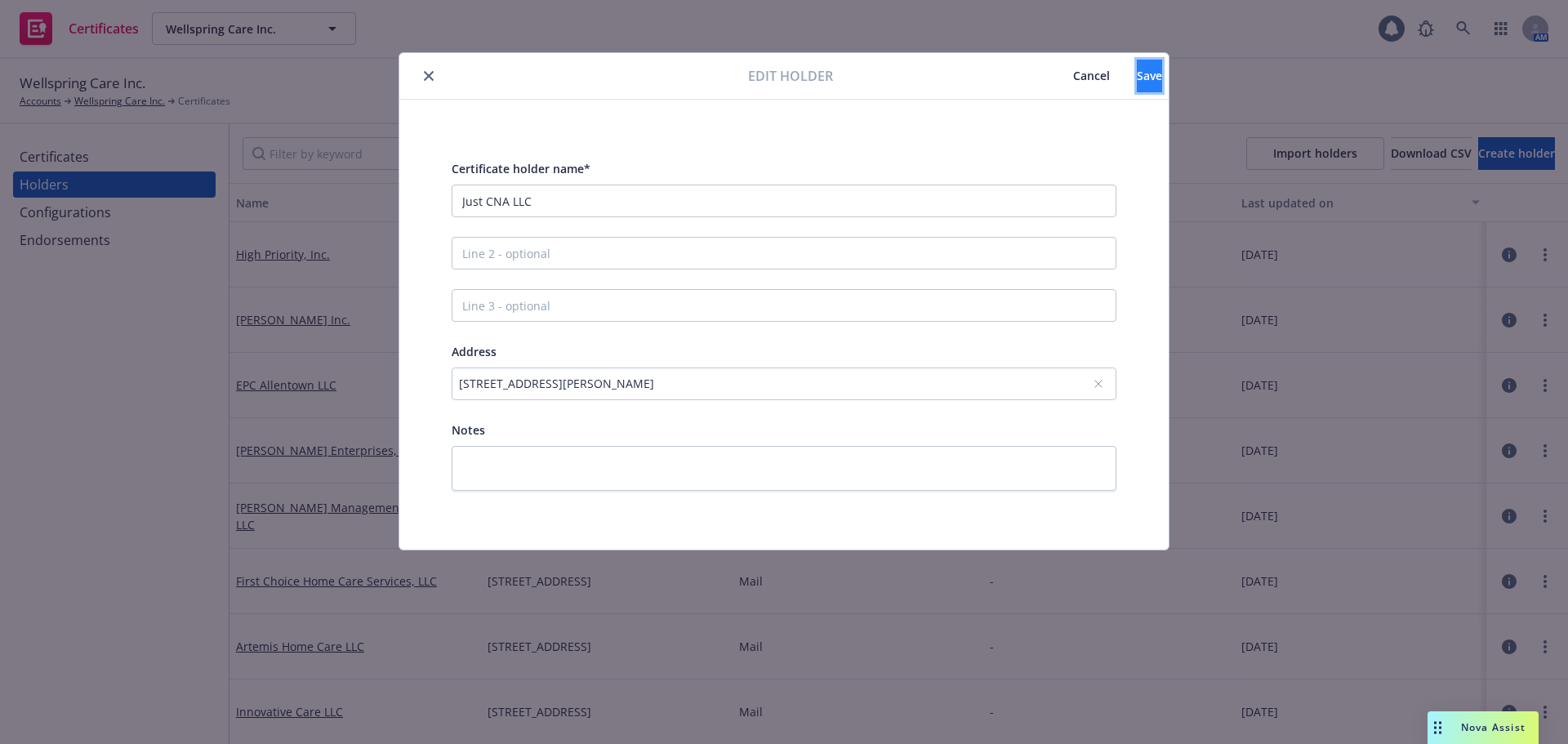
click at [1137, 79] on button "Save" at bounding box center [1150, 76] width 25 height 33
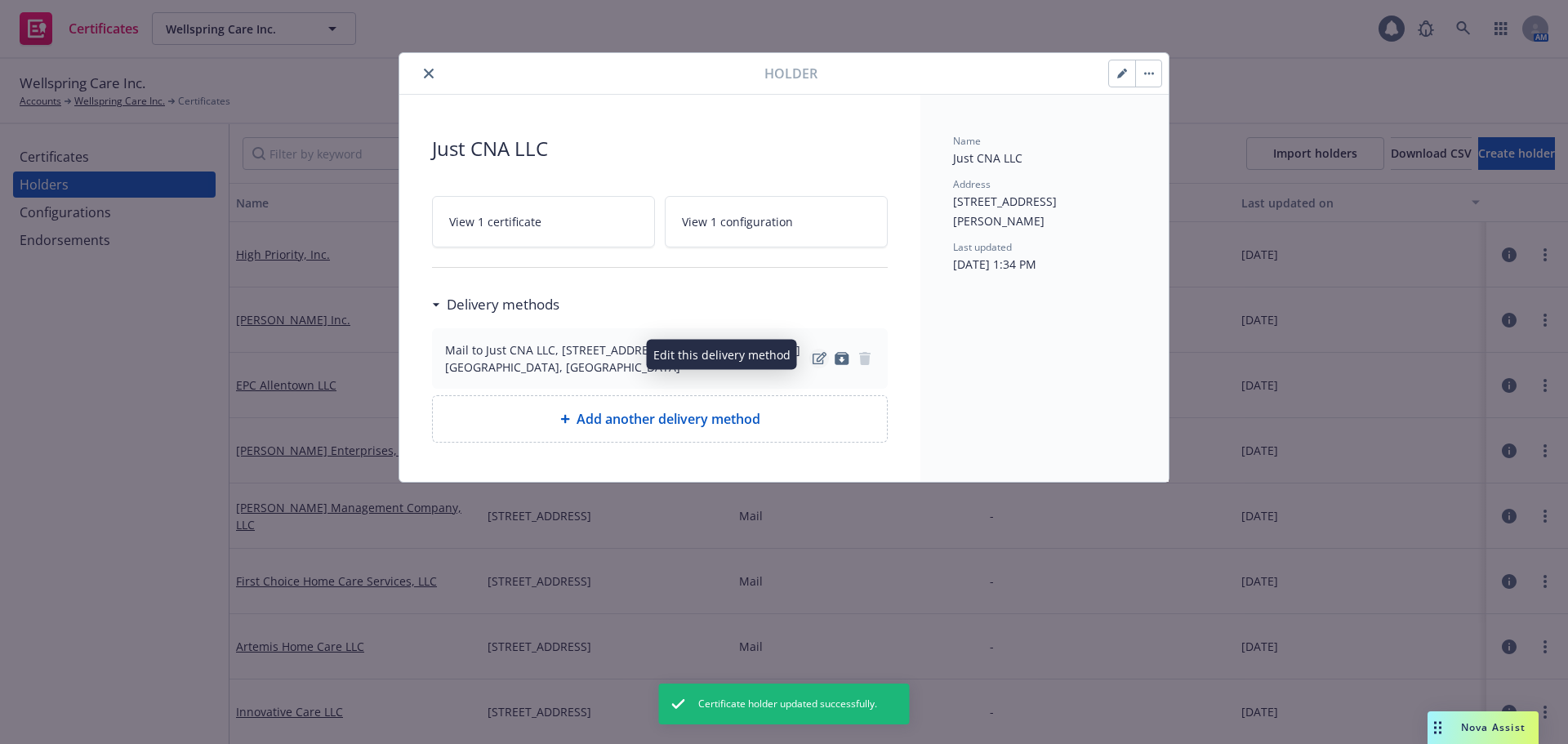
click at [825, 352] on icon "edit" at bounding box center [820, 358] width 14 height 13
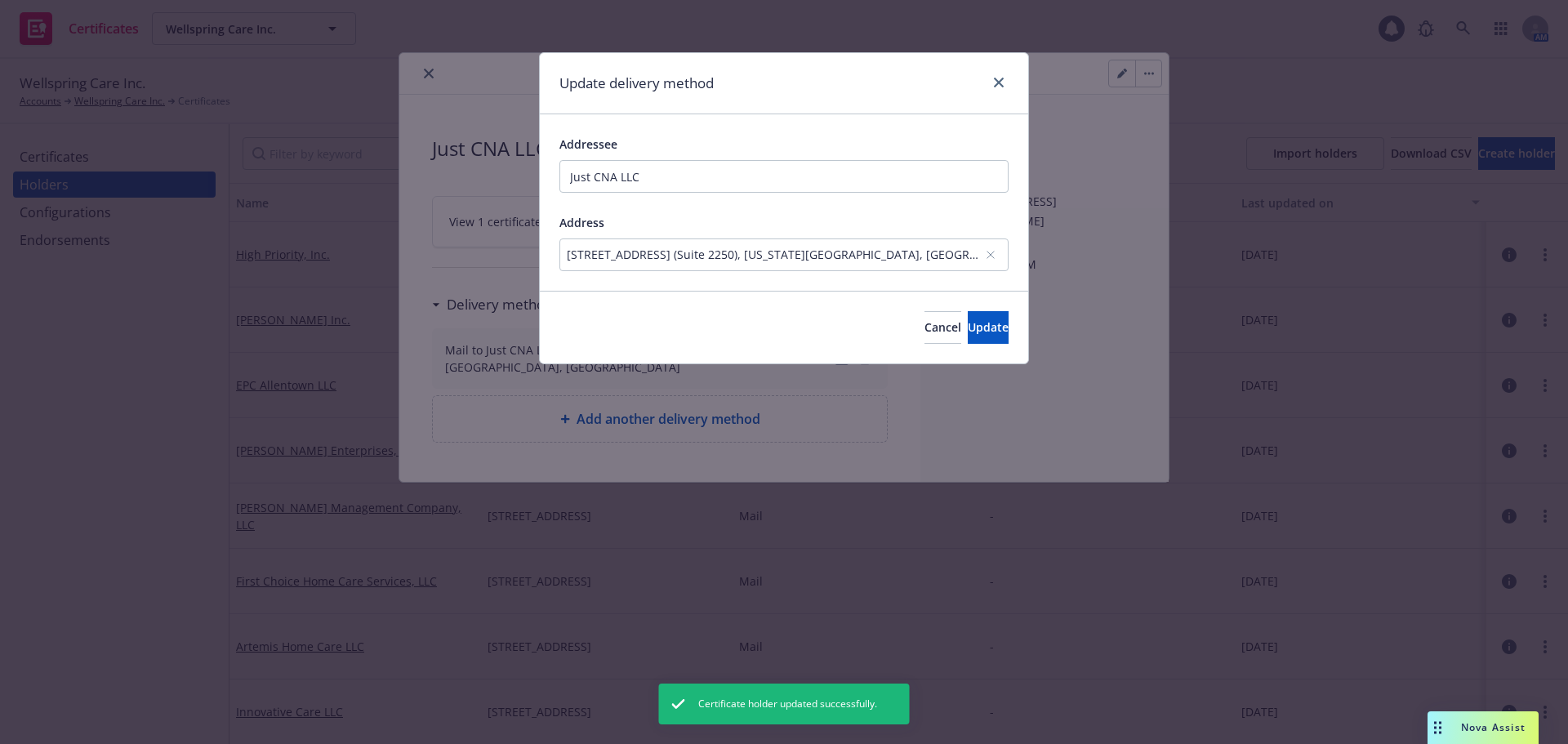
click at [741, 271] on div "5265 N. Academy Blvd. (Suite 2250), Colorado Springs, CO, 80918, USA" at bounding box center [784, 254] width 449 height 33
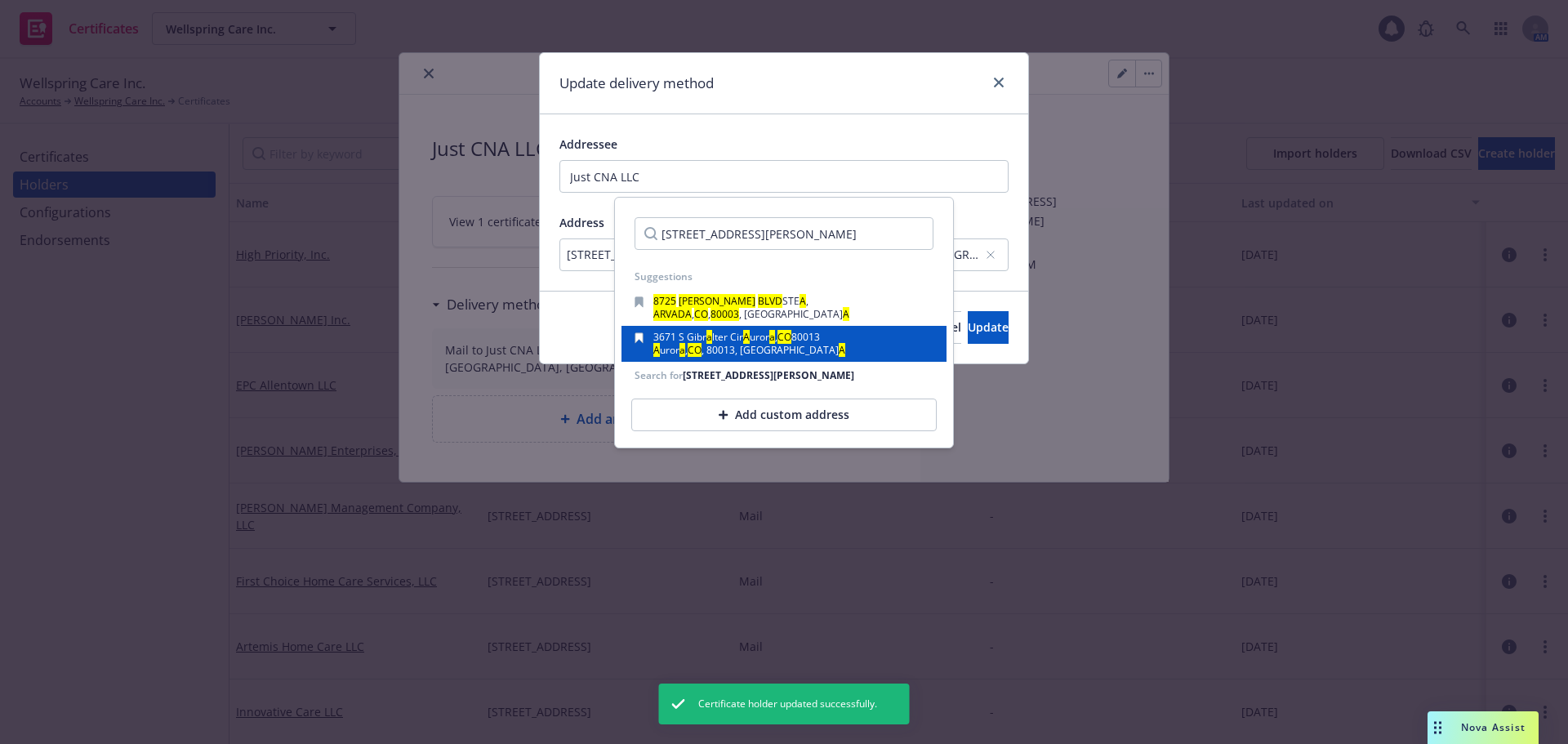
scroll to position [0, 13]
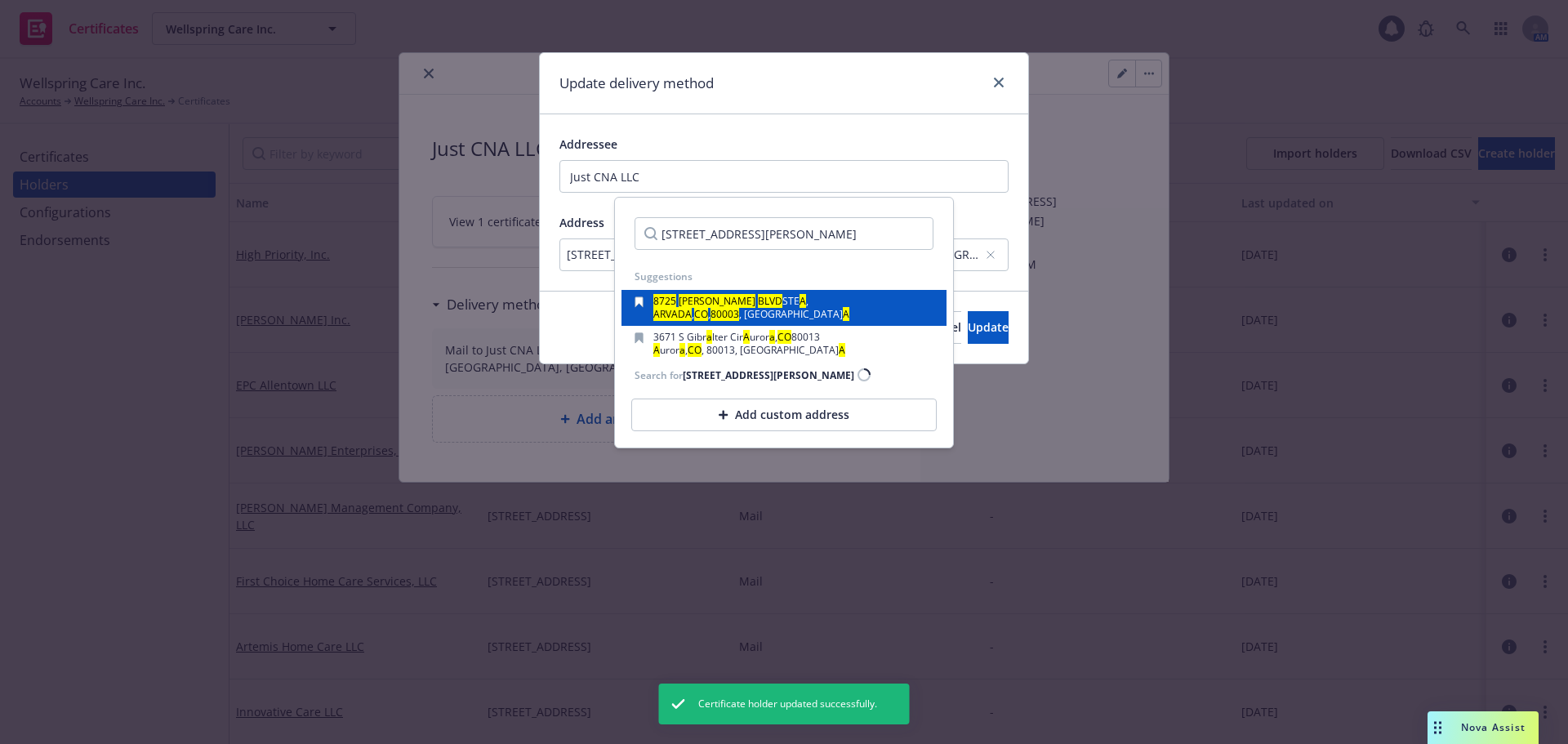
type input "8725 Wadsworth Blvd Suite A Arvada CO 80003"
click at [805, 312] on div "8725 WADSWORTH BLVD STE A , ARVADA , CO , 80003 , US A" at bounding box center [784, 307] width 299 height 23
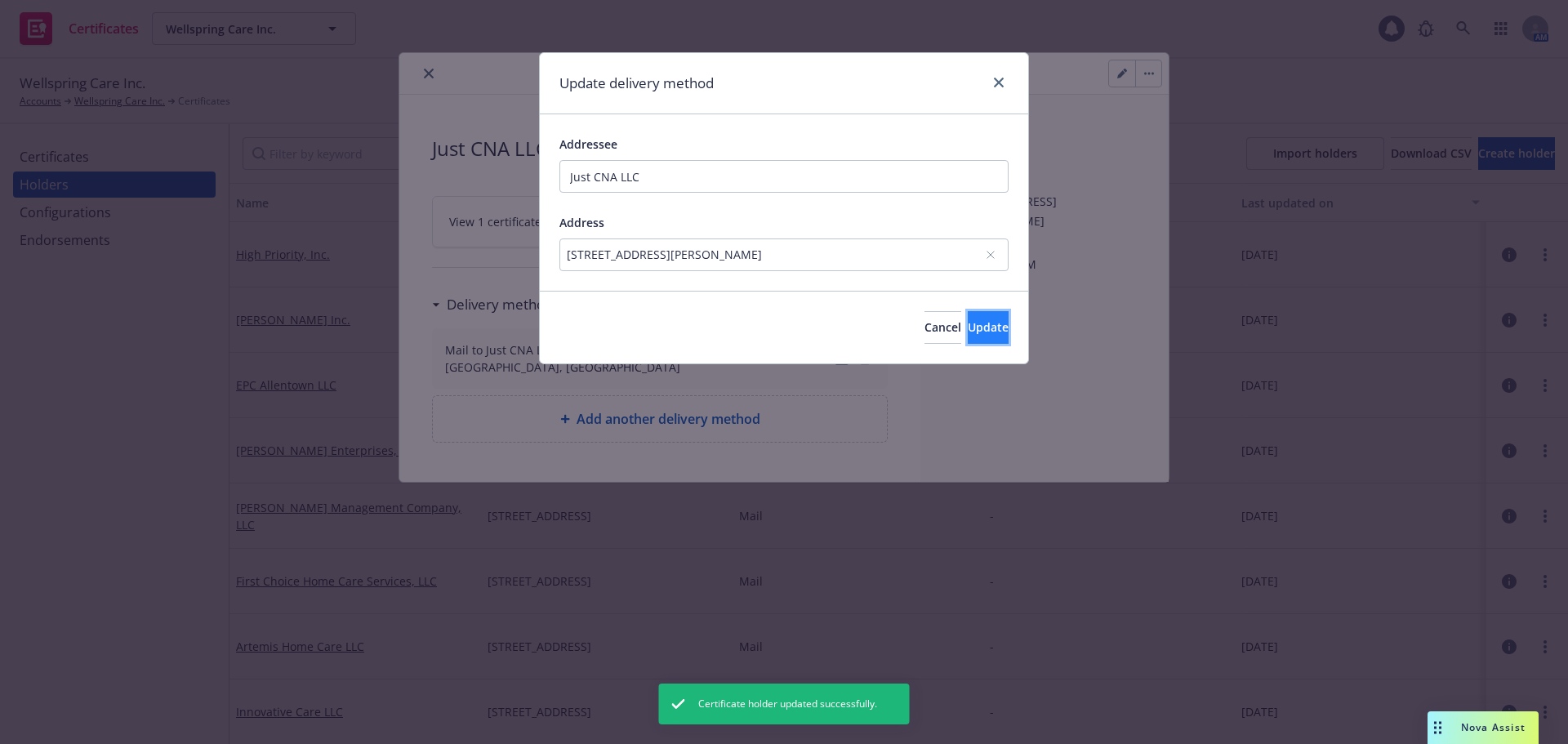
click at [968, 335] on span "Update" at bounding box center [988, 327] width 41 height 15
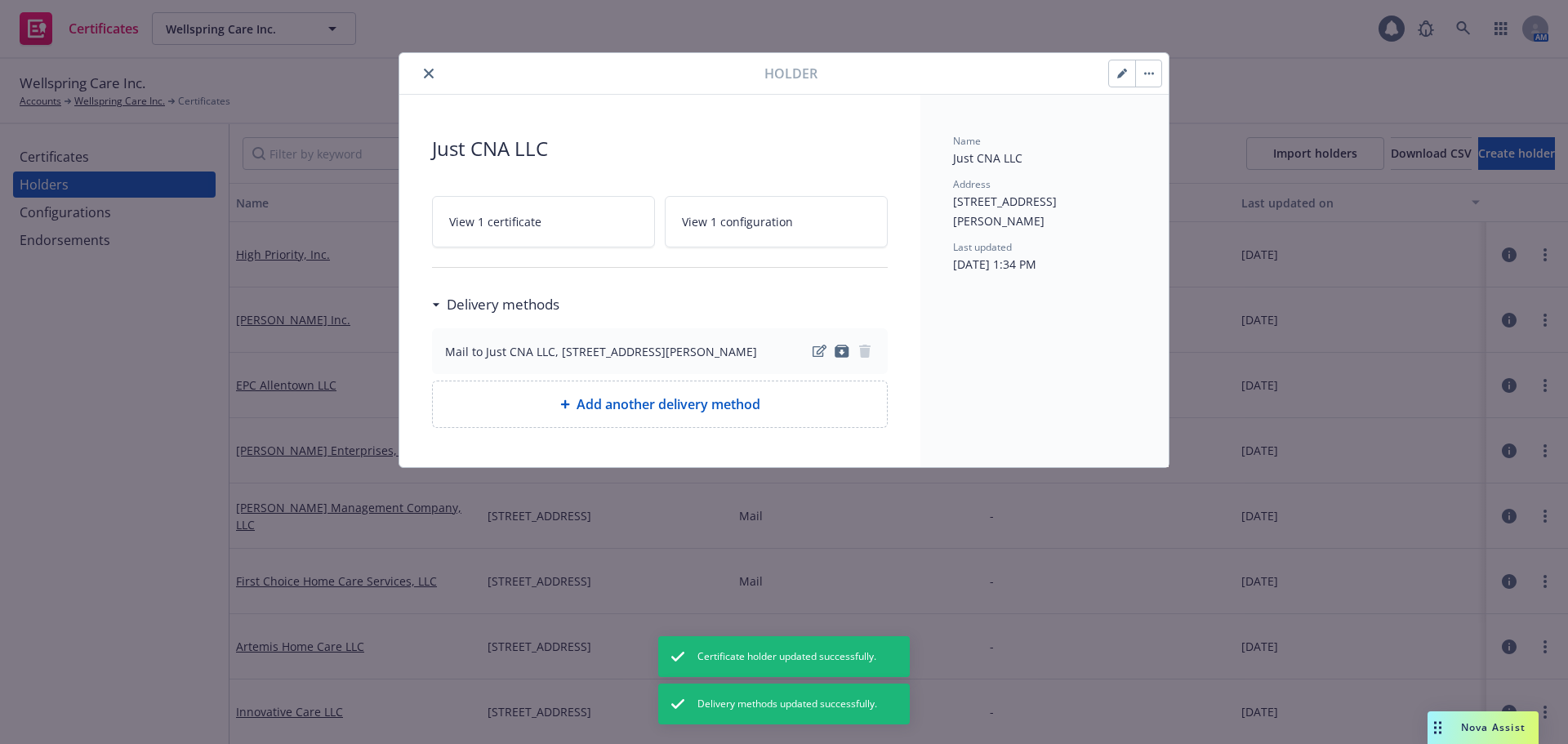
click at [430, 73] on icon "close" at bounding box center [429, 73] width 10 height 10
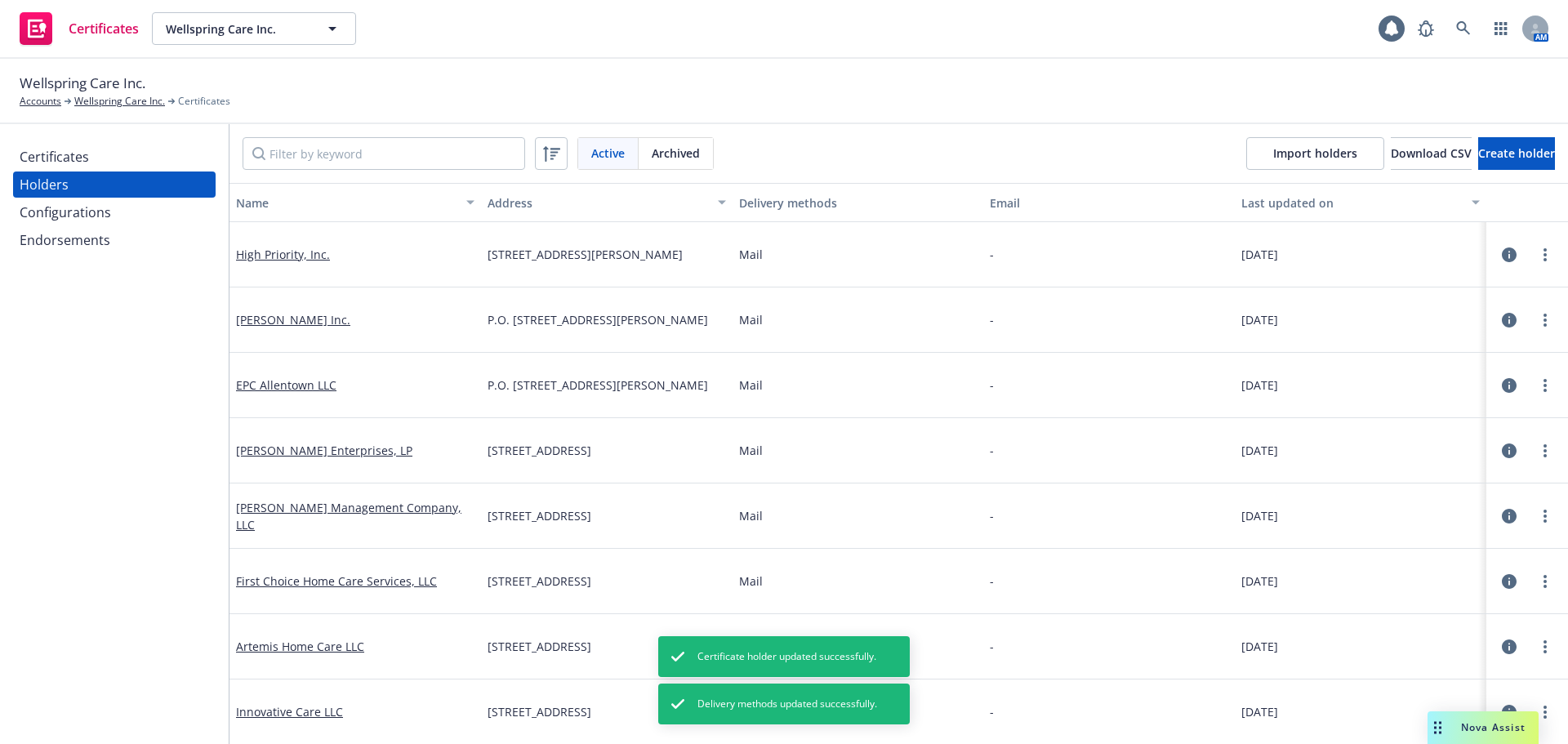
click at [135, 161] on div "Certificates" at bounding box center [114, 156] width 189 height 26
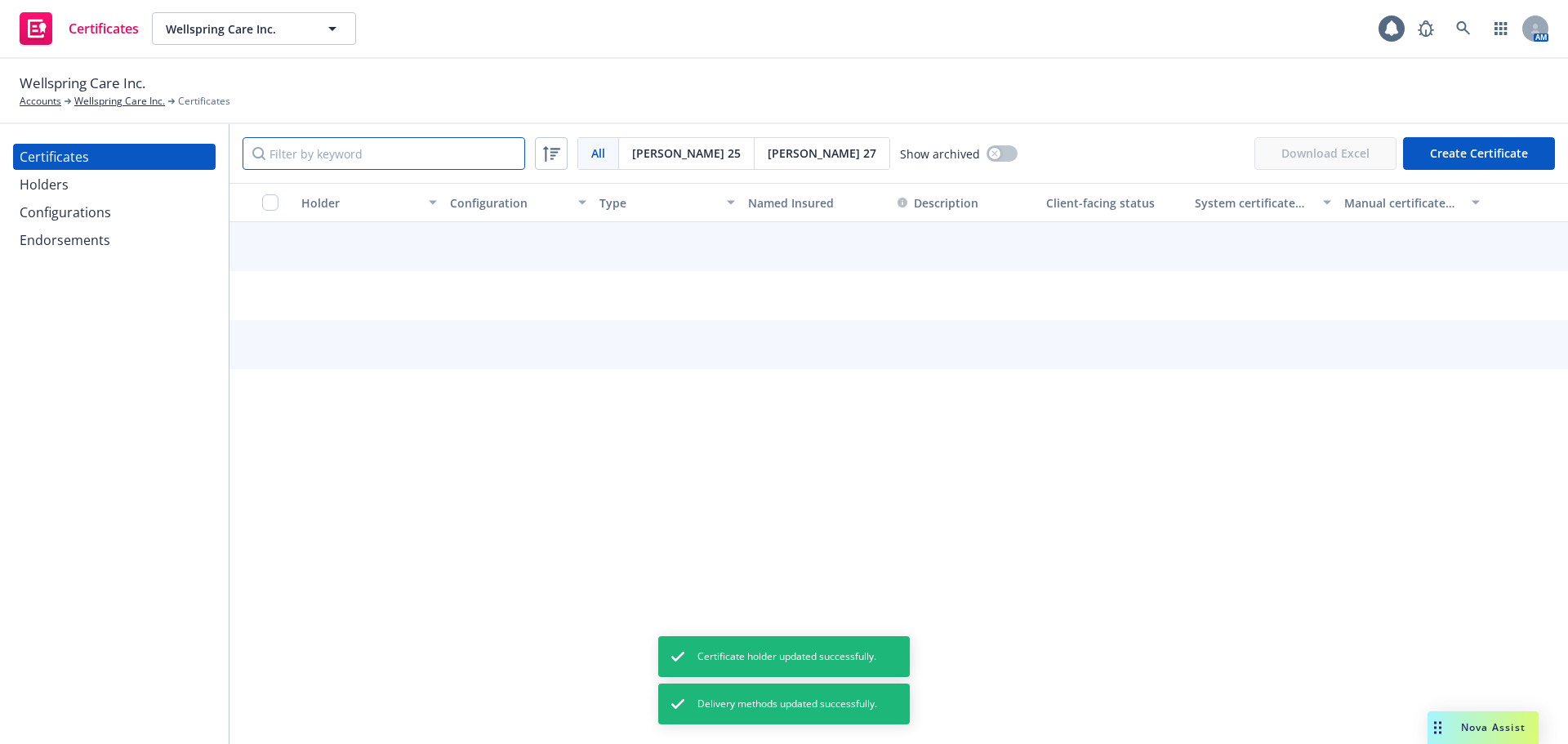
click at [288, 158] on input "Filter by keyword" at bounding box center [383, 154] width 283 height 33
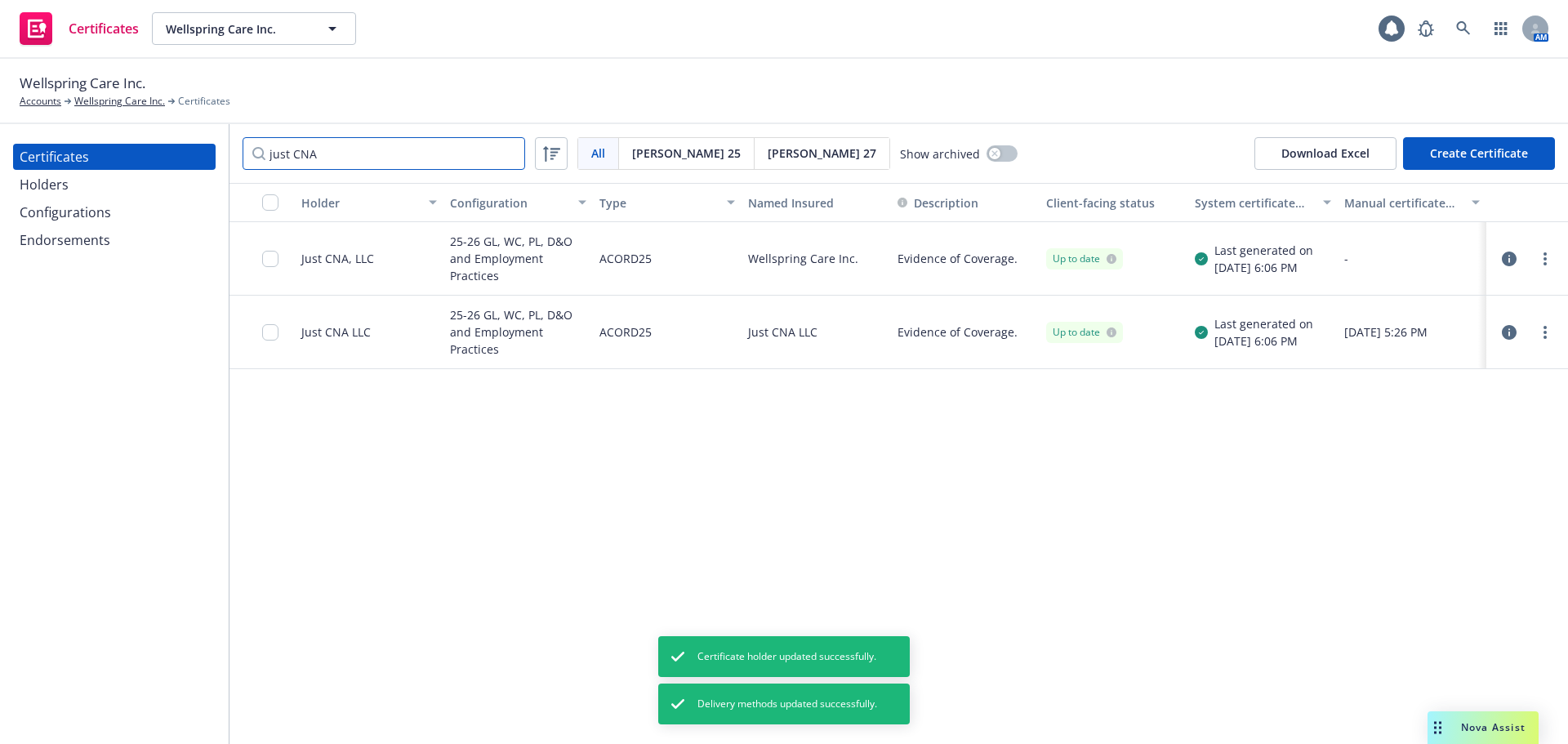
type input "just CNA"
click at [1536, 327] on div at bounding box center [1545, 332] width 19 height 19
click at [1548, 332] on link "more" at bounding box center [1545, 332] width 19 height 19
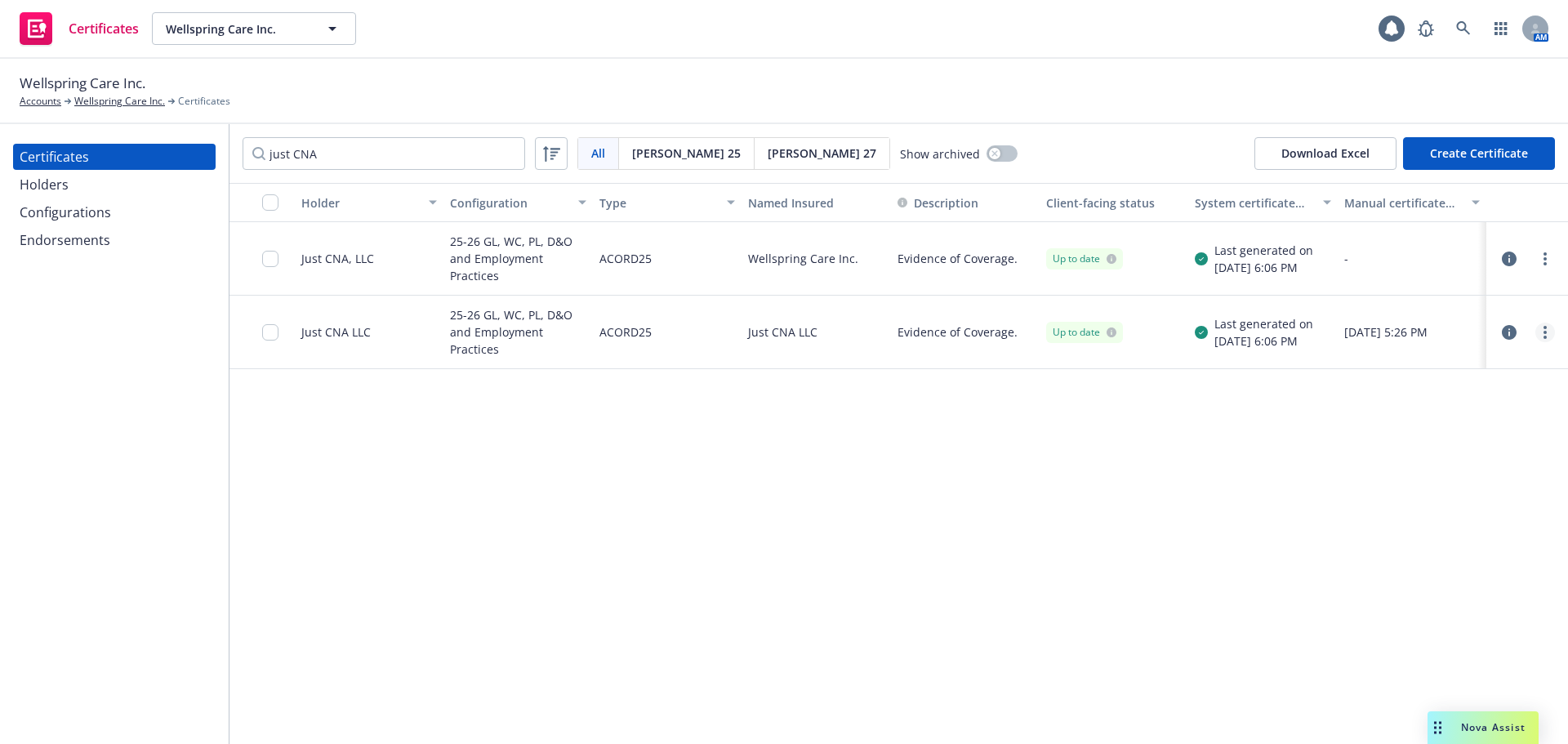
click at [1545, 339] on link "more" at bounding box center [1545, 332] width 19 height 19
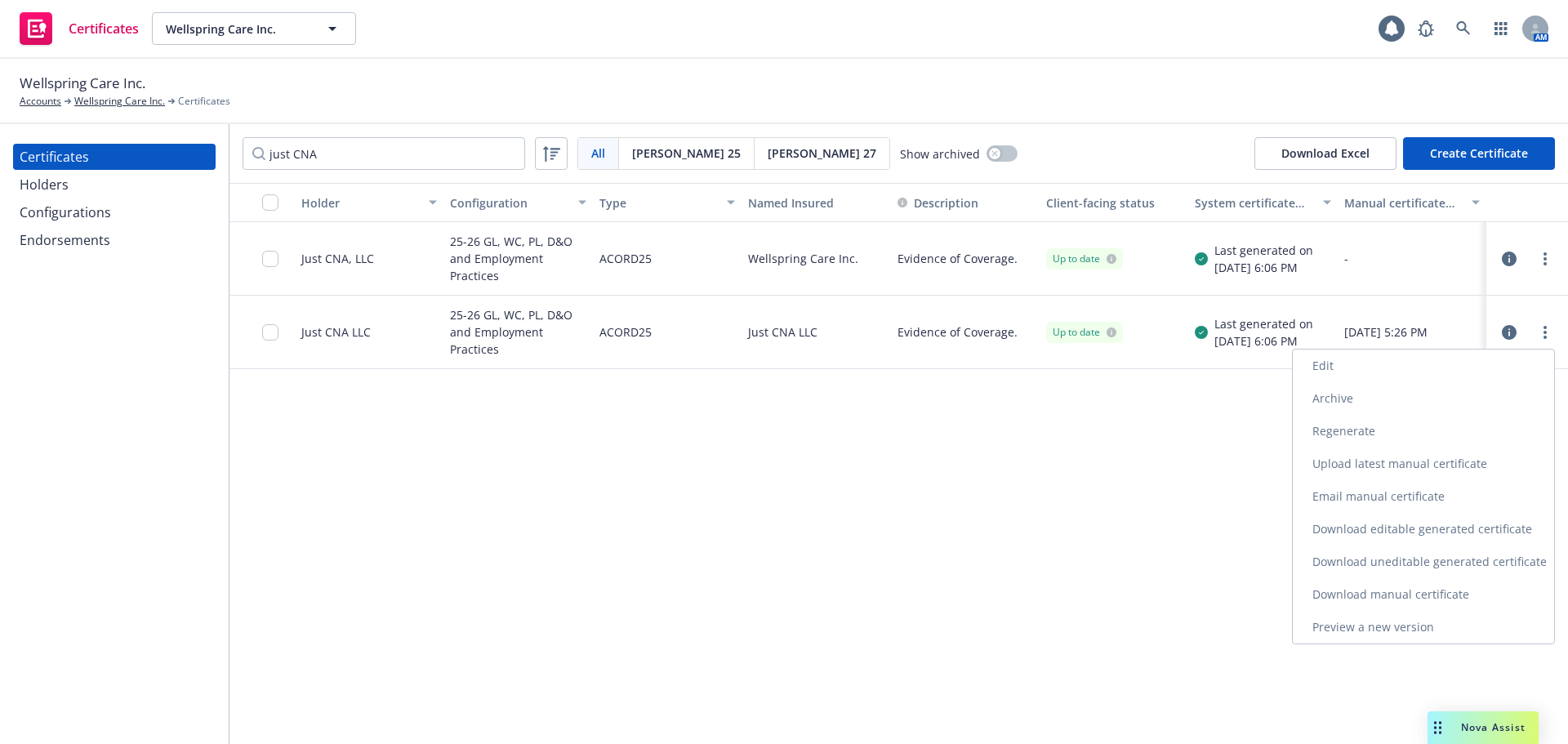
click at [1457, 628] on link "Preview a new version" at bounding box center [1424, 627] width 262 height 33
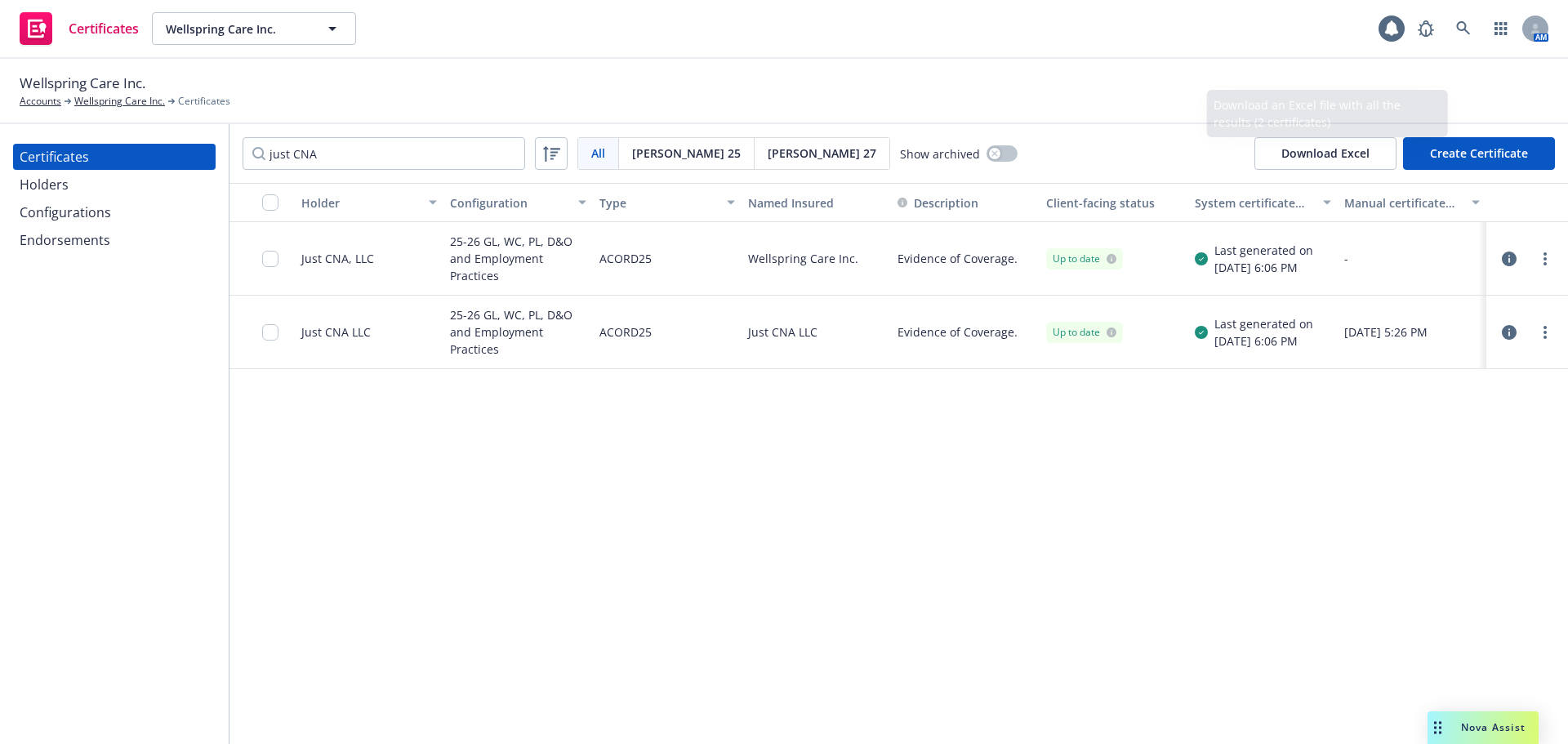
click at [1473, 150] on button "Create Certificate" at bounding box center [1479, 154] width 152 height 33
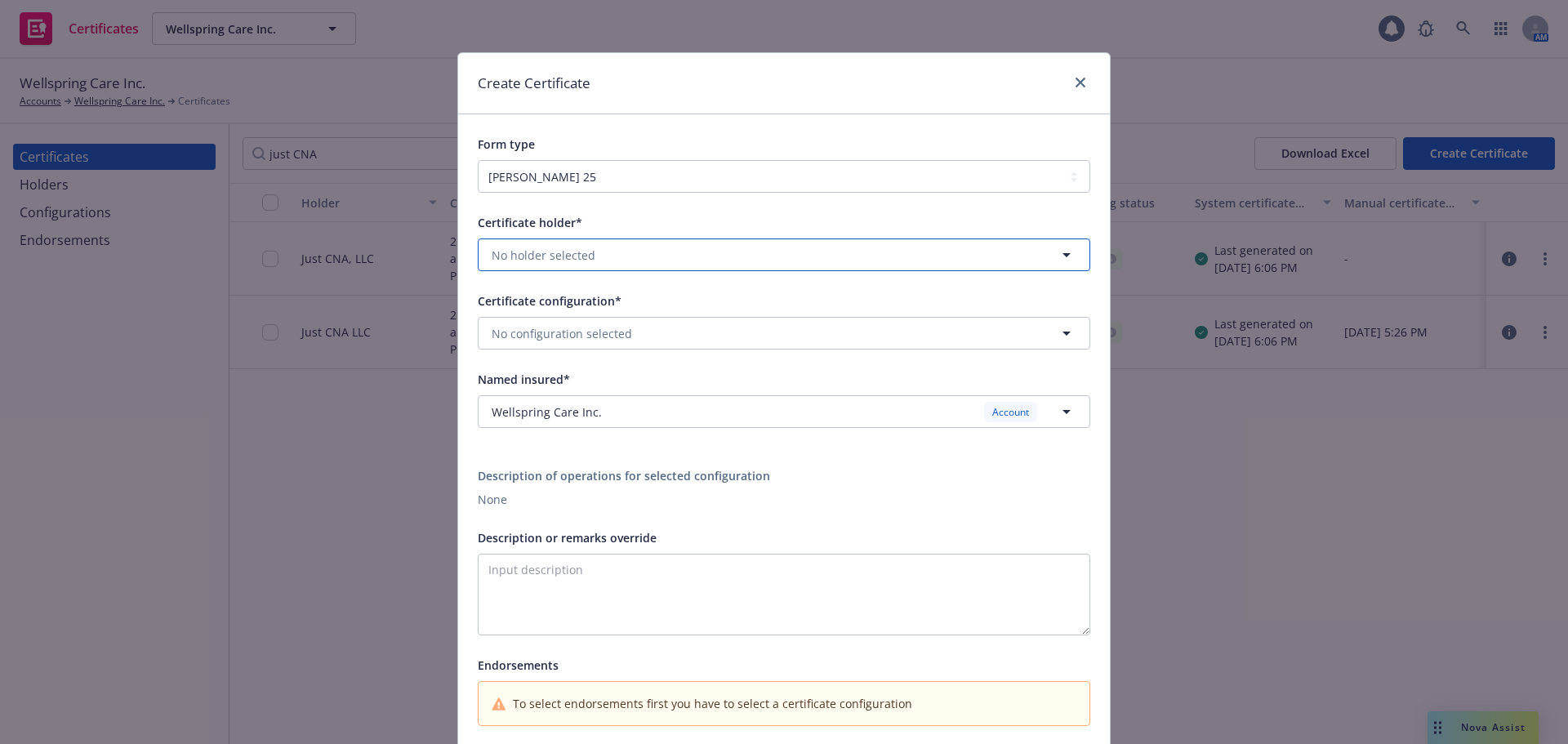
click at [538, 248] on span "No holder selected" at bounding box center [543, 255] width 104 height 17
type input "just cna"
click at [508, 366] on strong "Just CNA, LLC" at bounding box center [533, 363] width 75 height 15
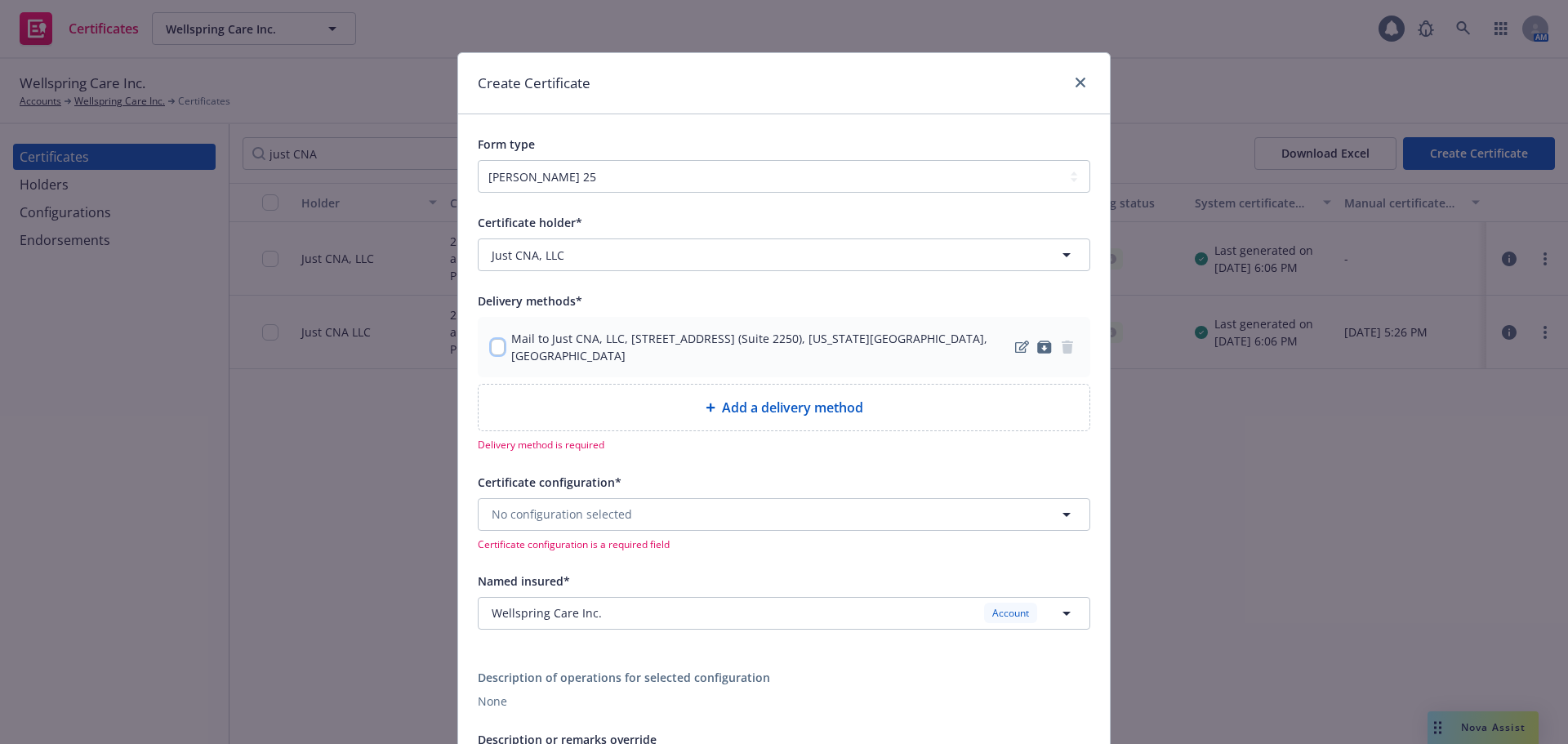
click at [499, 344] on input "checkbox" at bounding box center [497, 346] width 14 height 16
checkbox input "true"
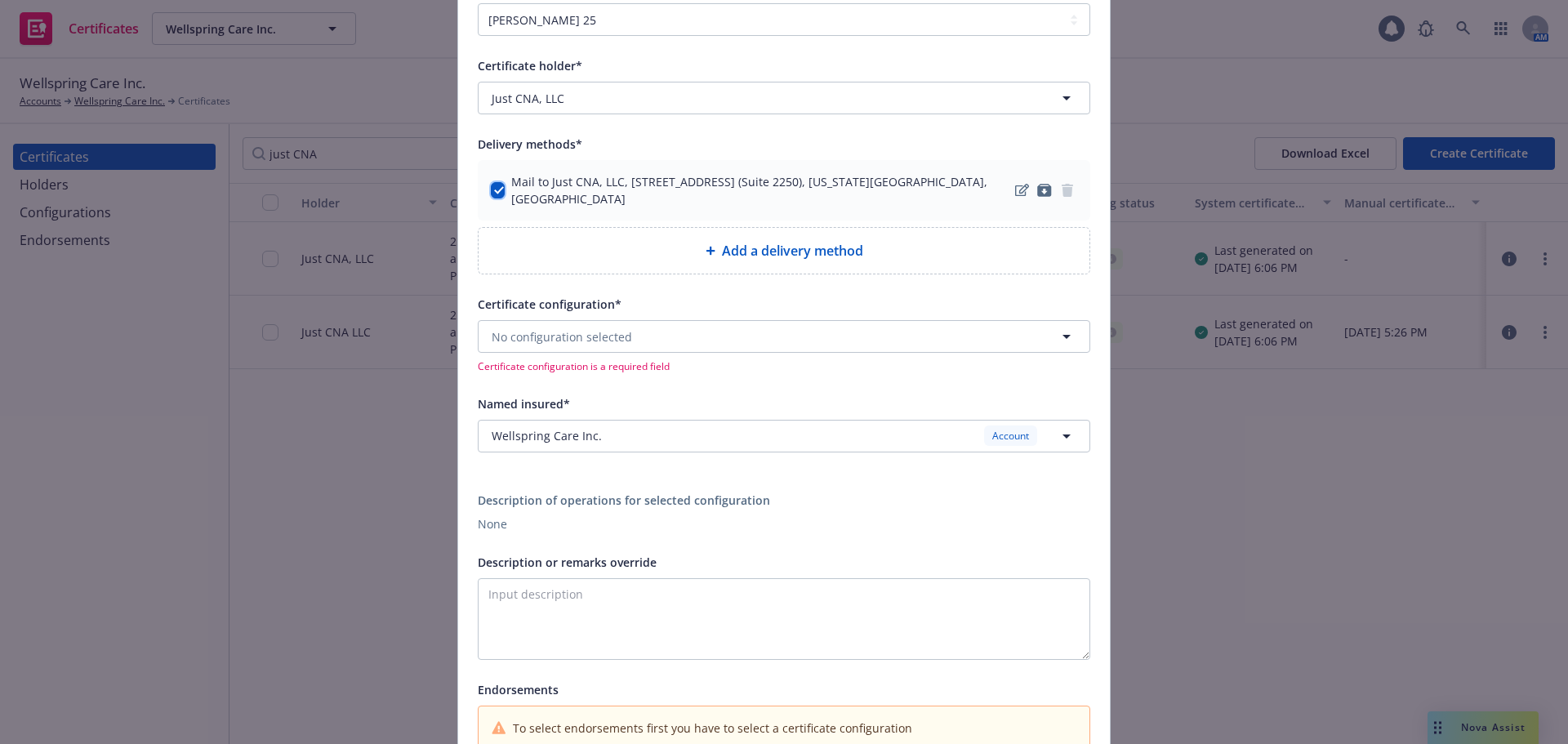
scroll to position [163, 0]
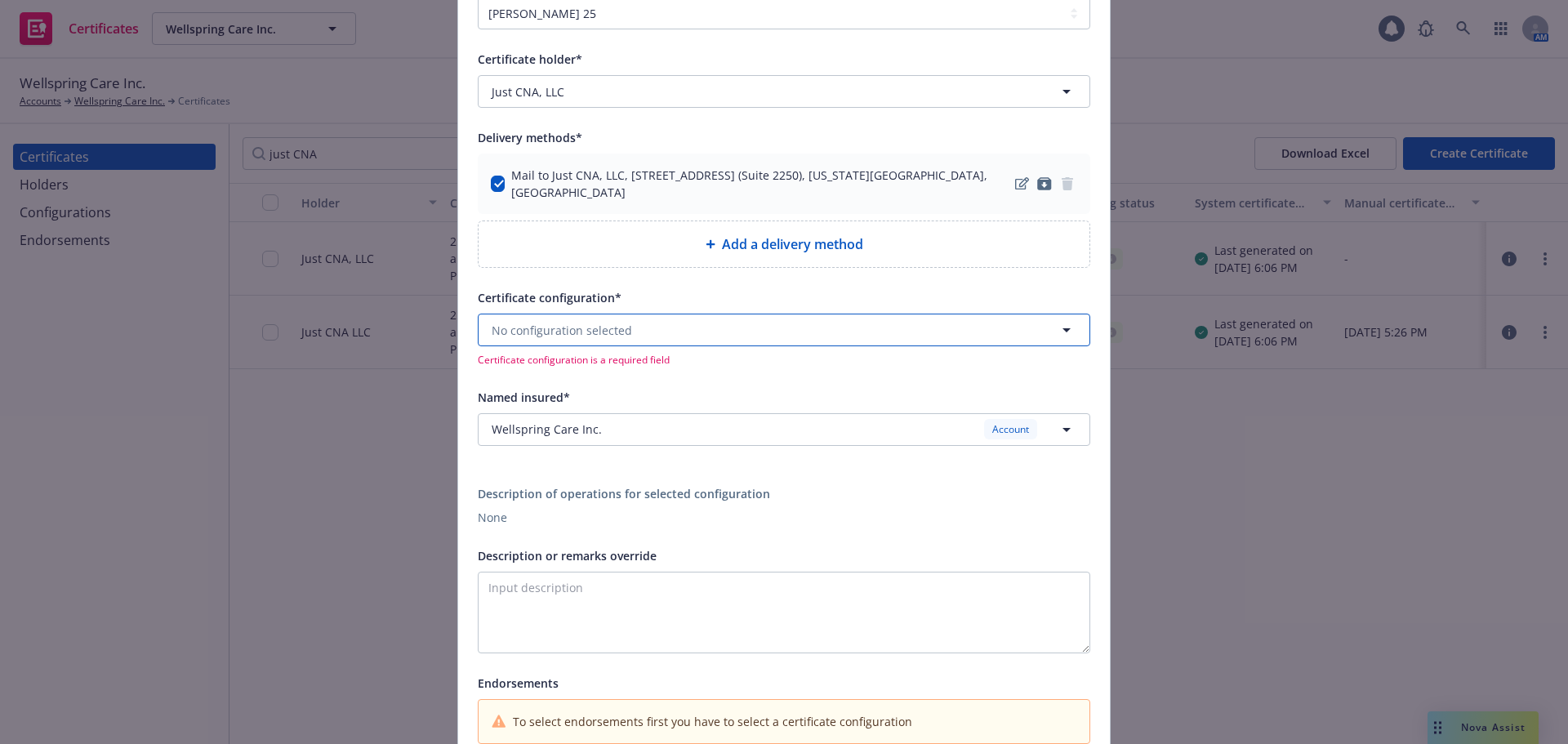
click at [563, 322] on span "No configuration selected" at bounding box center [562, 330] width 140 height 17
click at [621, 385] on span "ACORD25 - Evidence of Coverage." at bounding box center [634, 394] width 278 height 17
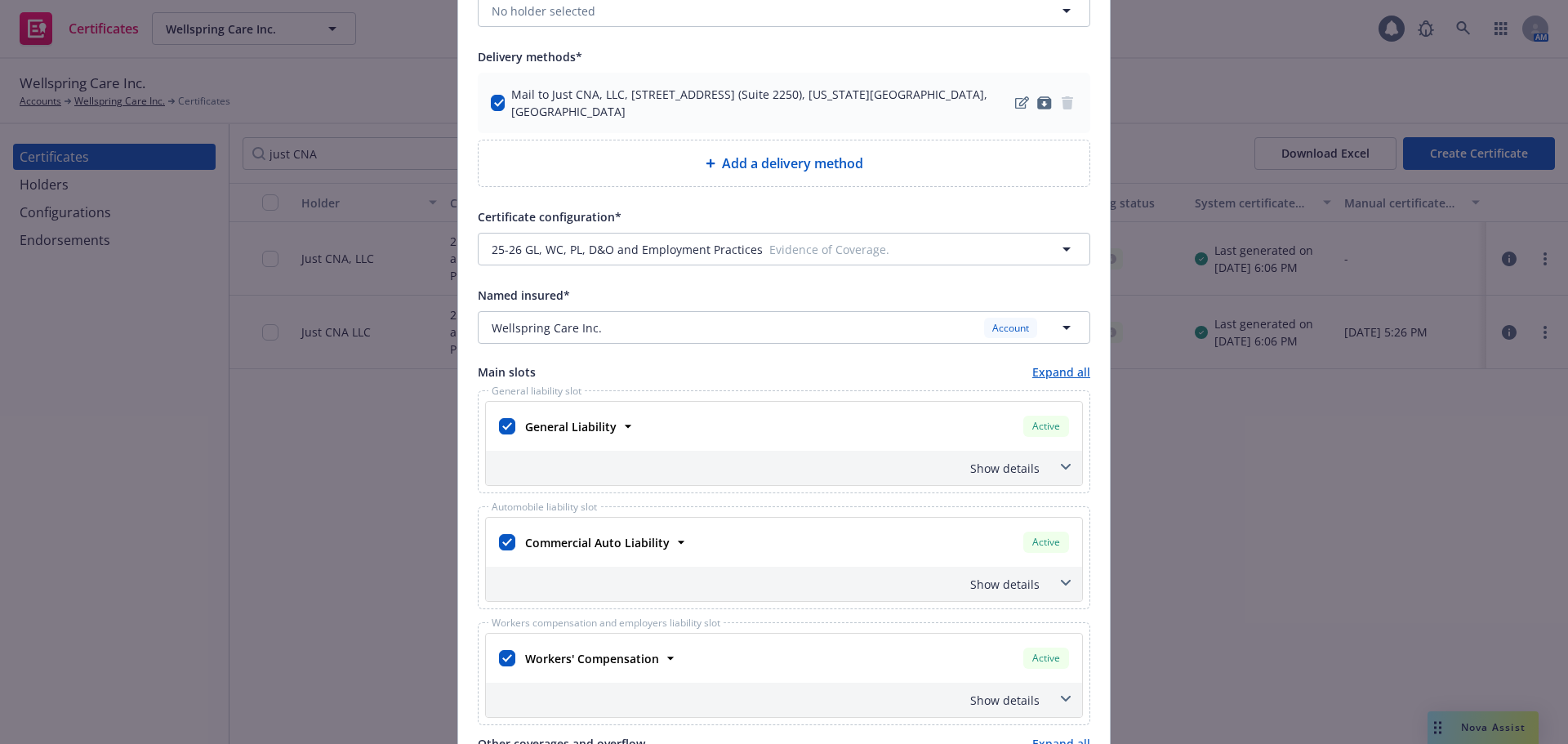
scroll to position [245, 0]
click at [558, 318] on span "Wellspring Care Inc." at bounding box center [546, 327] width 111 height 17
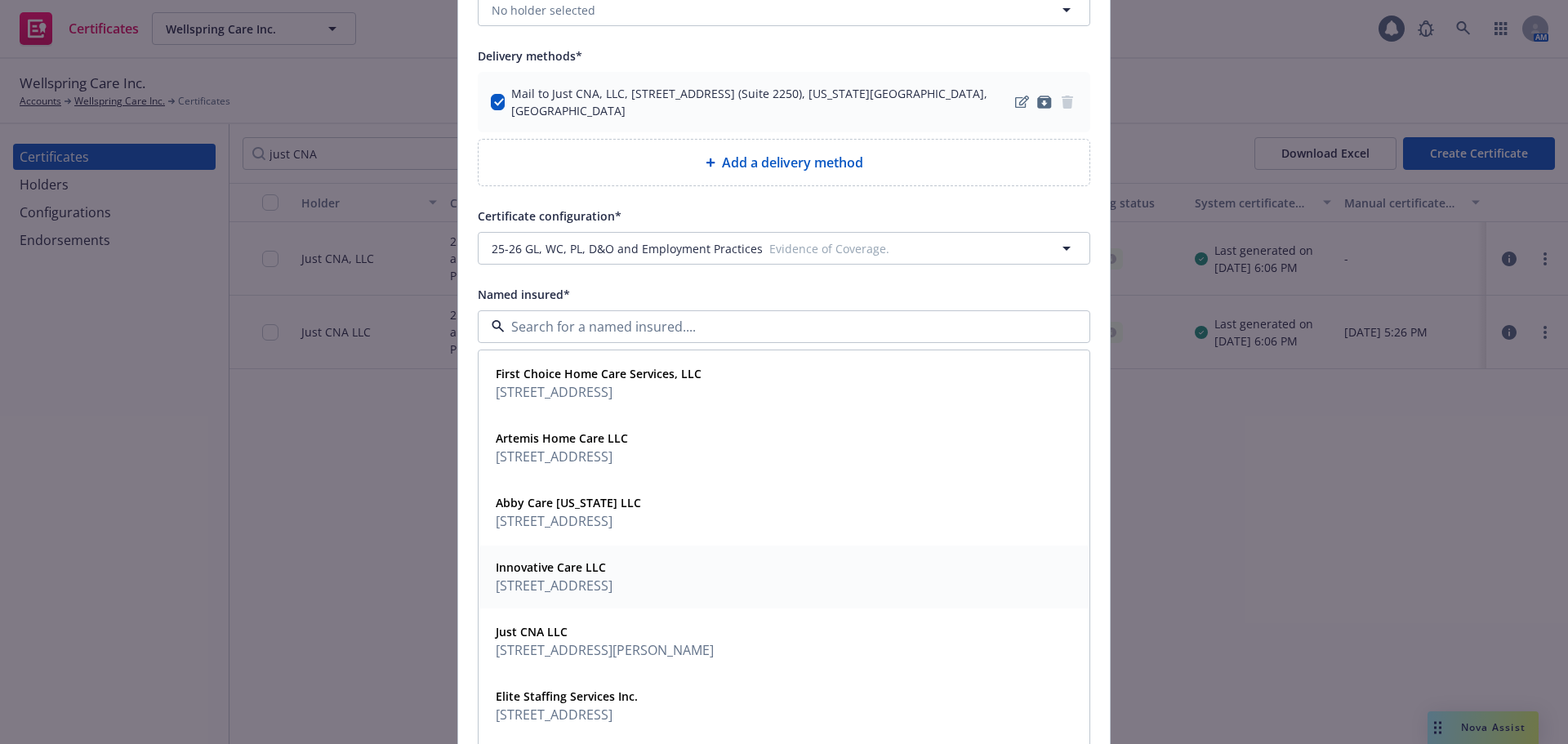
scroll to position [82, 0]
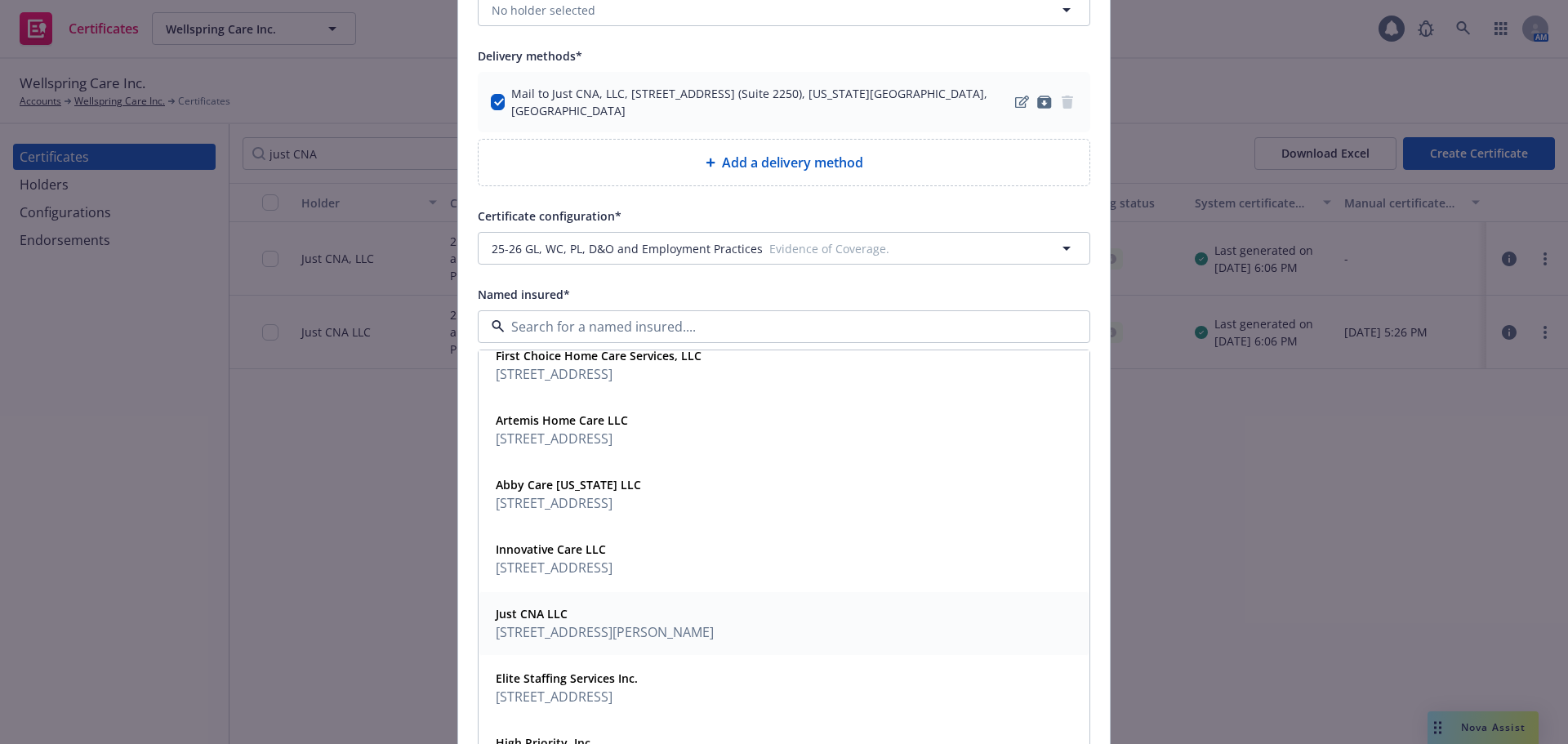
click at [646, 606] on span "Just CNA LLC" at bounding box center [605, 614] width 218 height 17
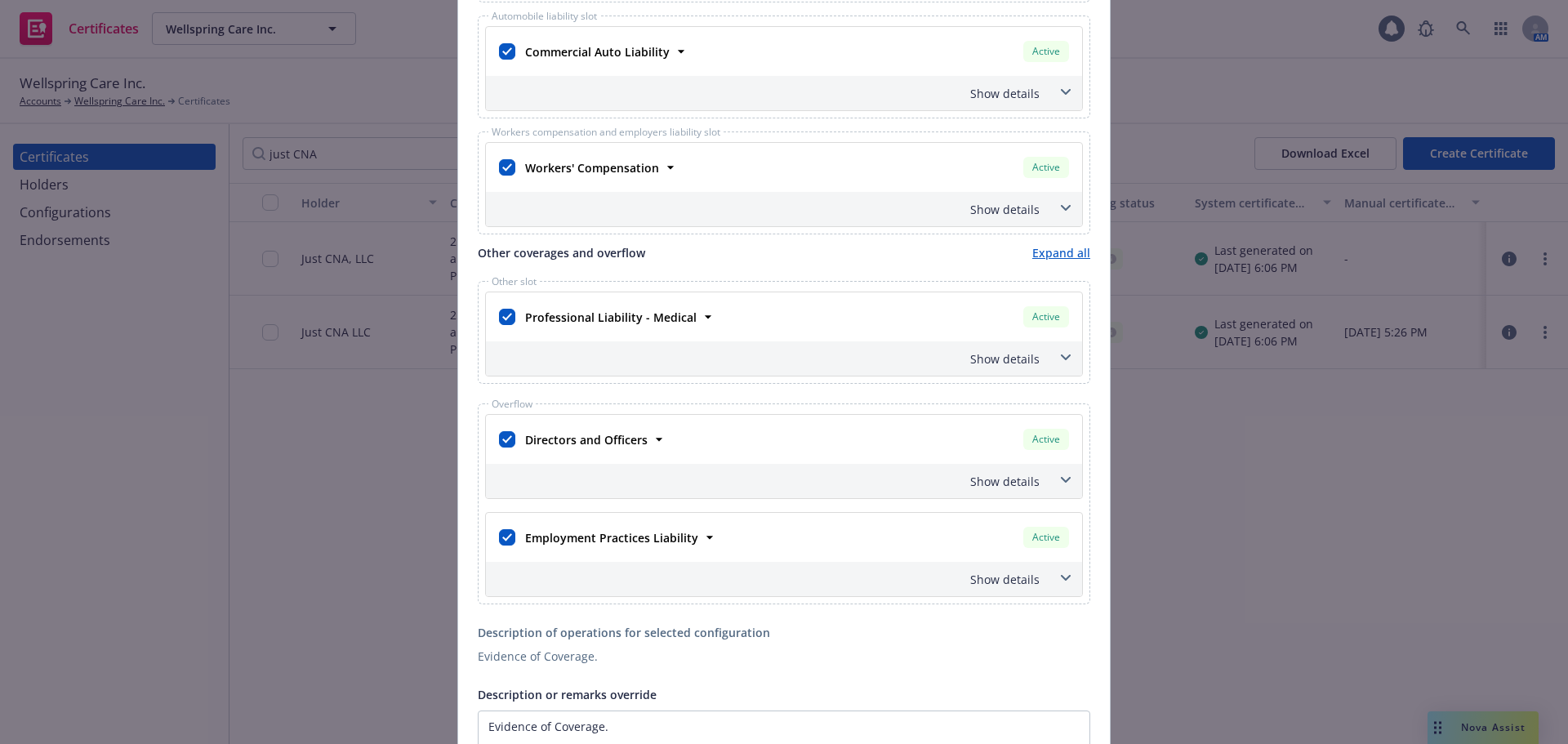
scroll to position [1199, 0]
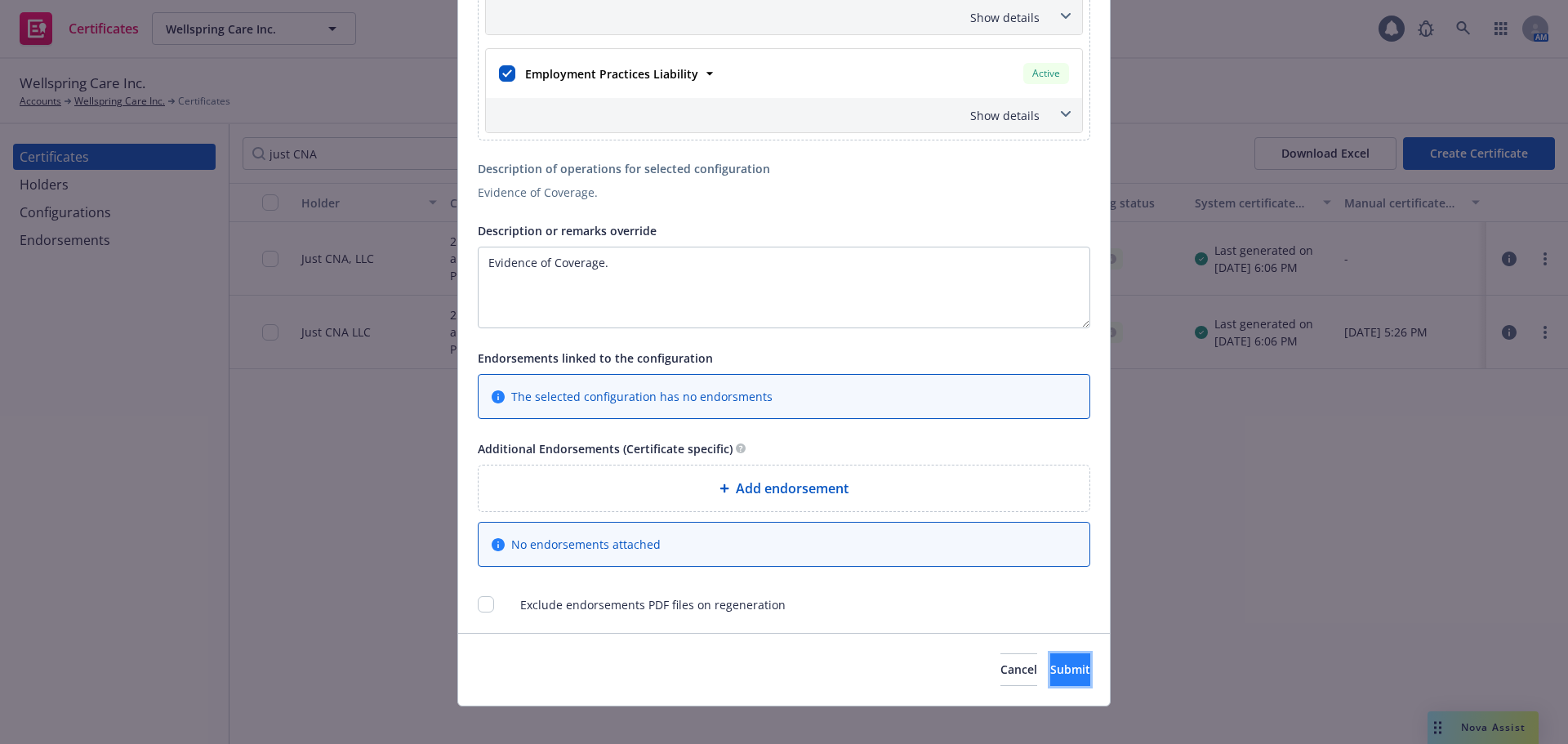
click at [1050, 662] on span "Submit" at bounding box center [1070, 670] width 40 height 15
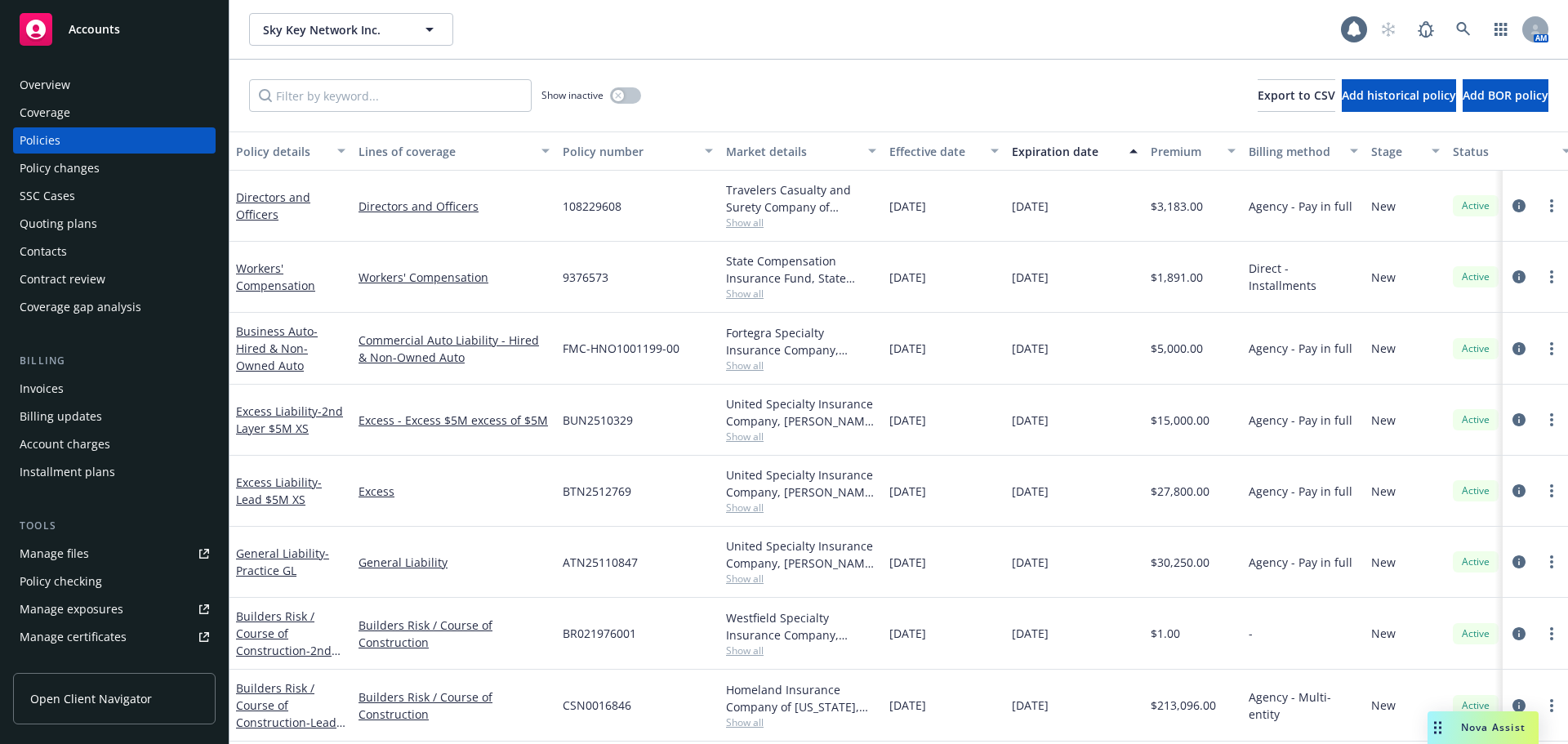
click at [91, 633] on div "Manage certificates" at bounding box center [73, 637] width 107 height 26
click at [1461, 29] on icon at bounding box center [1463, 29] width 14 height 14
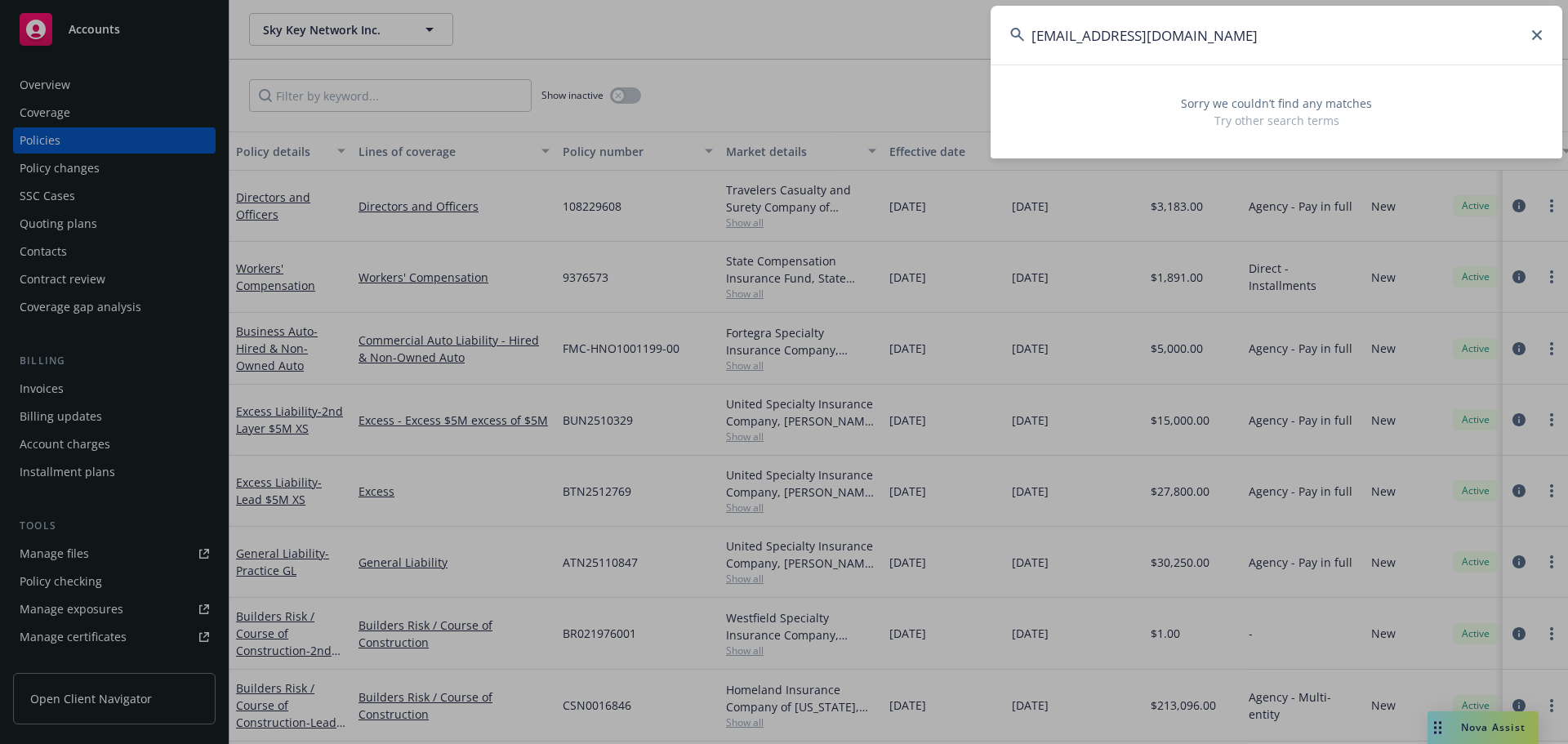
drag, startPoint x: 1104, startPoint y: 35, endPoint x: 936, endPoint y: 35, distance: 168.0
click at [936, 35] on div "CVillanueva@IncorageGC.com Sorry we couldn’t find any matches Try other search …" at bounding box center [784, 372] width 1568 height 744
type input "@IncorageGC.com"
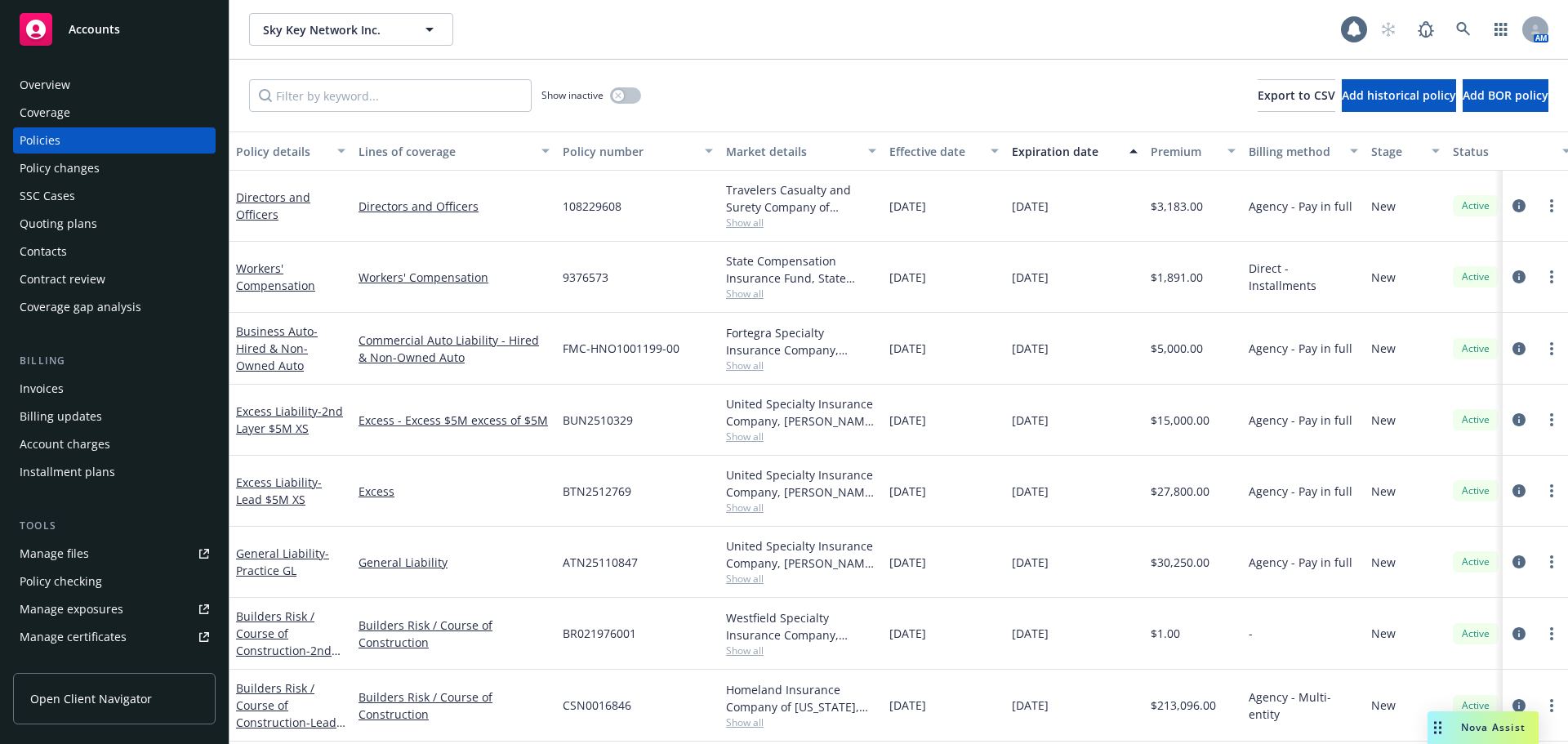
click at [78, 88] on div "Overview" at bounding box center [114, 84] width 189 height 26
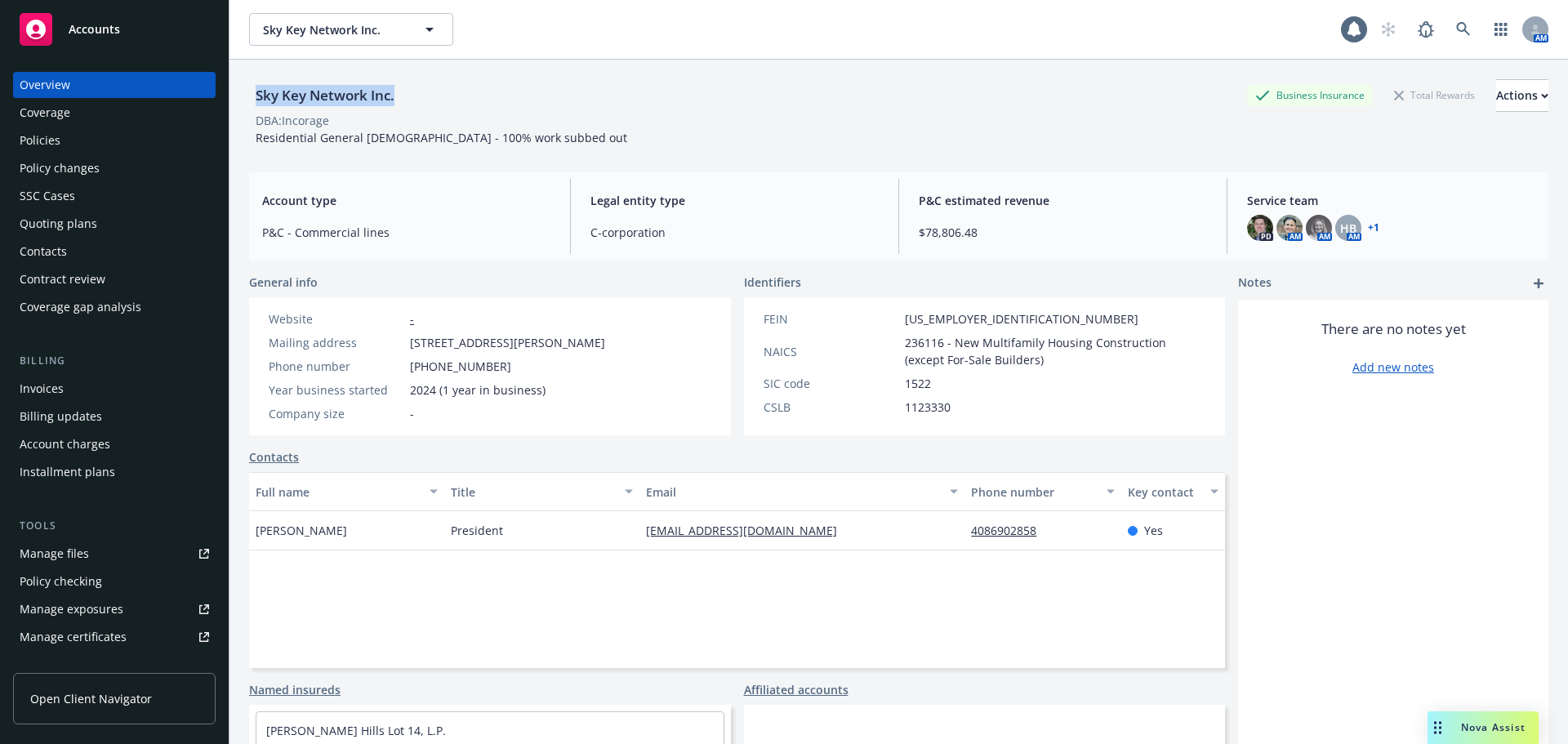
drag, startPoint x: 400, startPoint y: 99, endPoint x: 252, endPoint y: 110, distance: 148.4
click at [252, 110] on div "Sky Key Network Inc." at bounding box center [325, 95] width 152 height 33
copy div "Sky Key Network Inc."
